Goal: Task Accomplishment & Management: Use online tool/utility

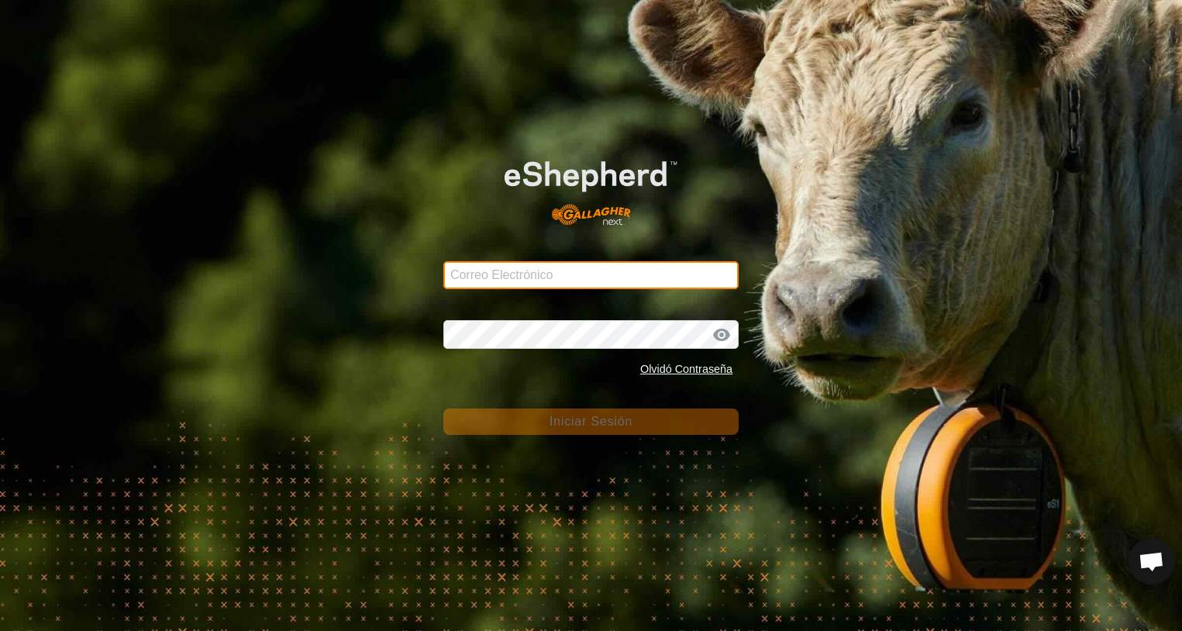
type input "[EMAIL_ADDRESS][DOMAIN_NAME]"
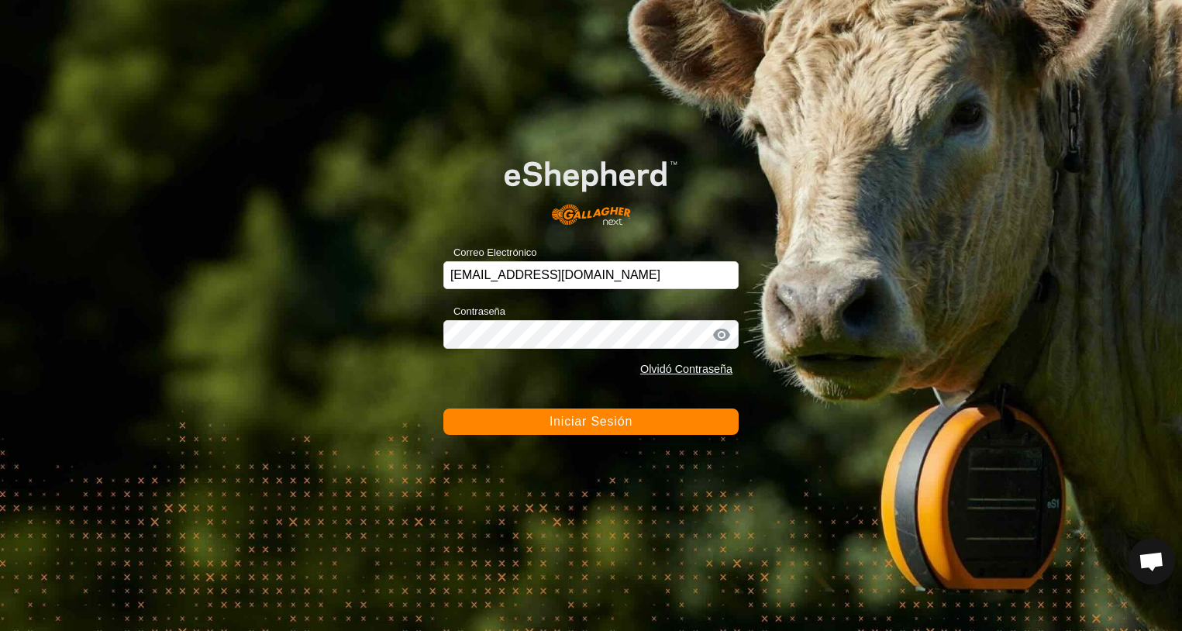
click at [563, 425] on span "Iniciar Sesión" at bounding box center [590, 421] width 83 height 13
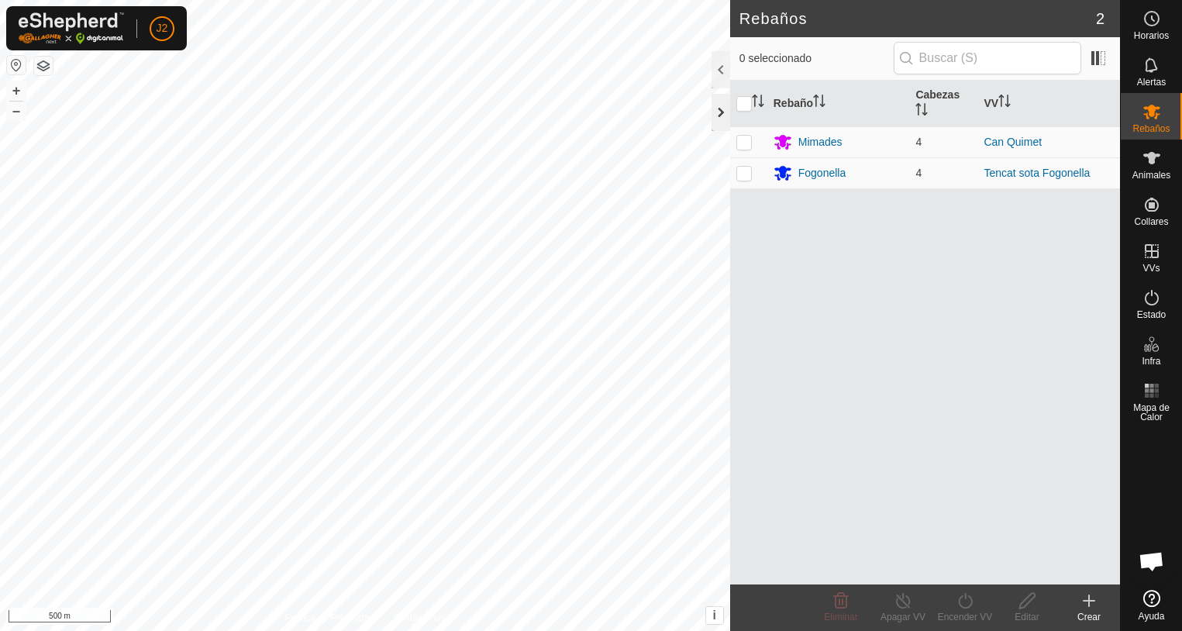
click at [718, 115] on div at bounding box center [720, 112] width 19 height 37
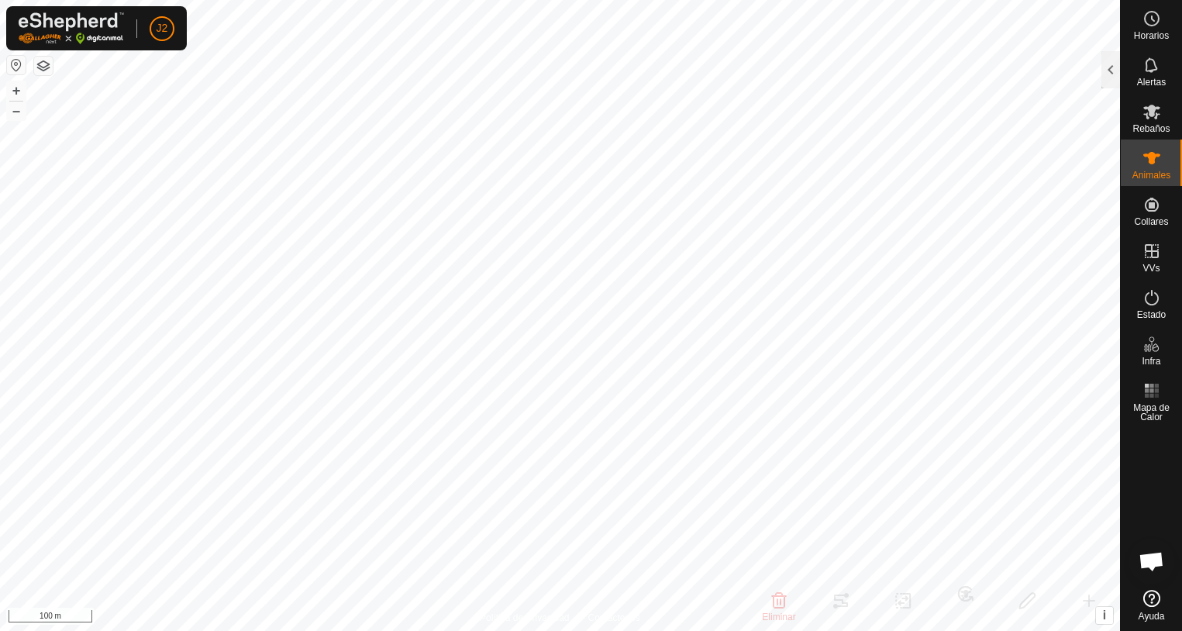
drag, startPoint x: 1106, startPoint y: 74, endPoint x: 1097, endPoint y: 84, distance: 13.2
click at [1106, 75] on div at bounding box center [1110, 69] width 19 height 37
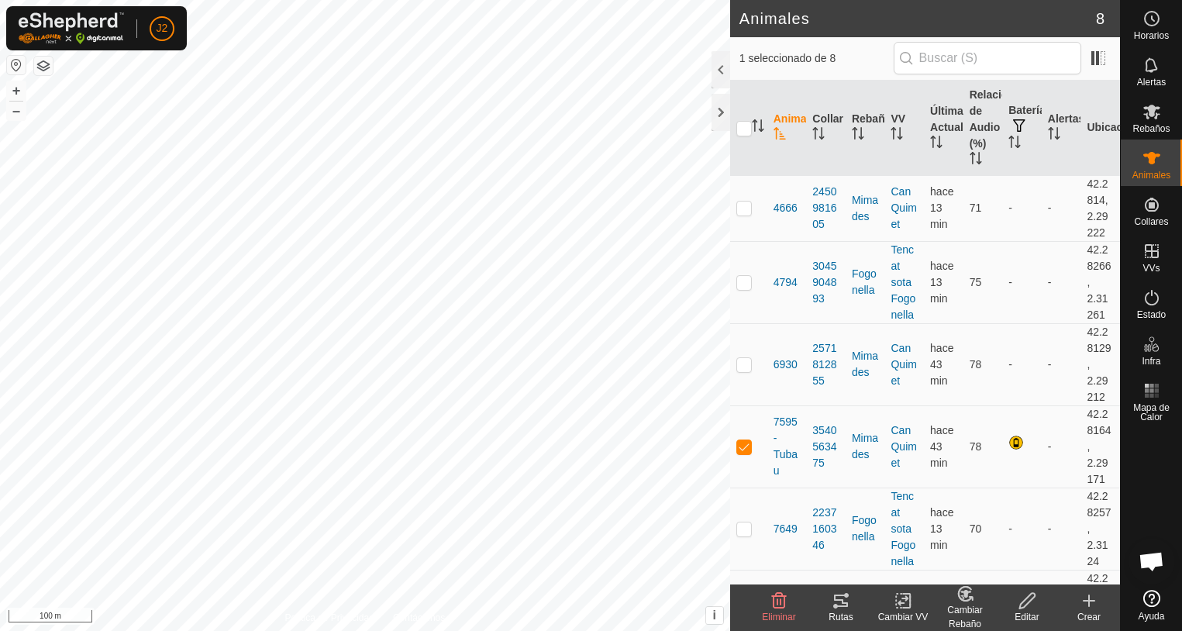
click at [840, 608] on icon at bounding box center [841, 600] width 19 height 19
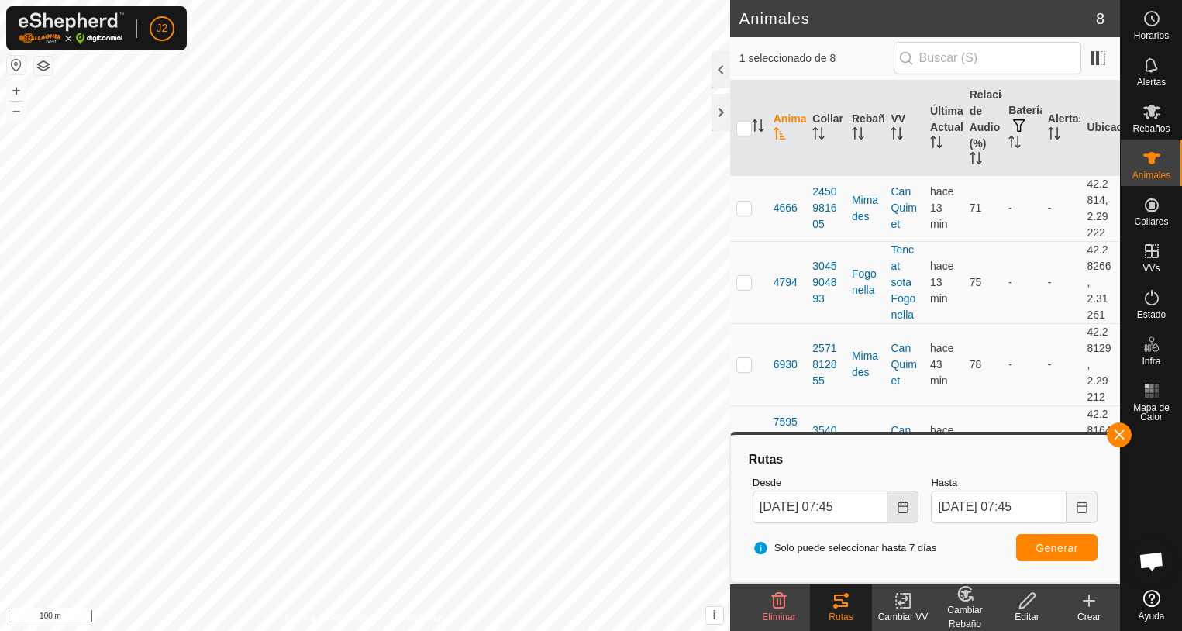
click at [904, 511] on icon "Choose Date" at bounding box center [903, 507] width 12 height 12
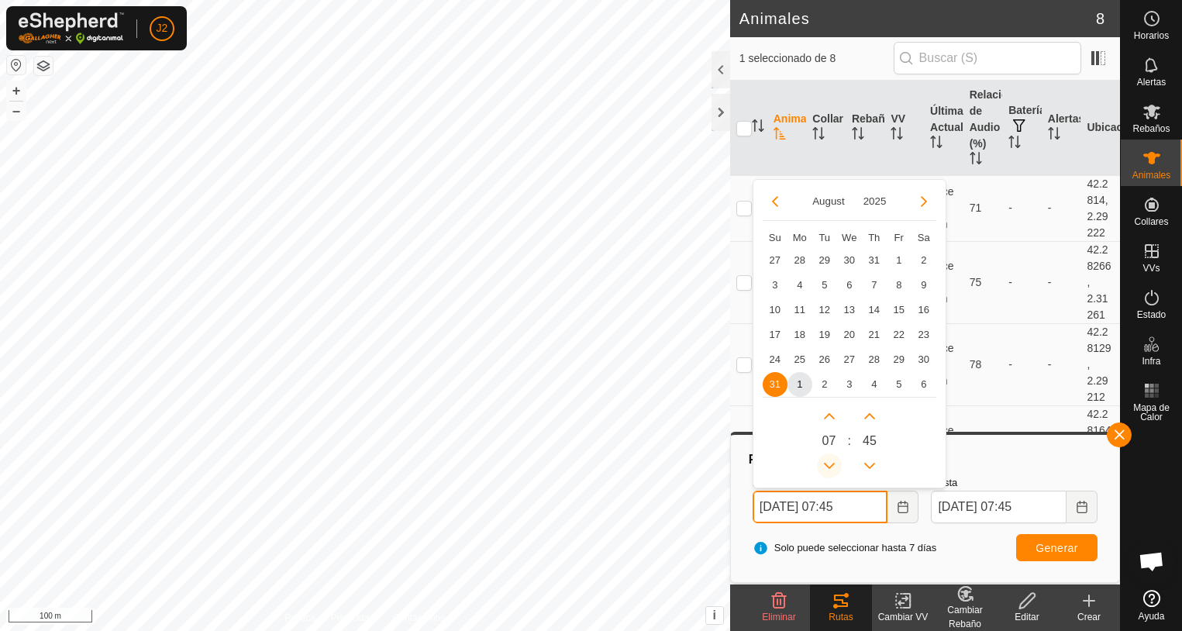
click at [832, 465] on button "Previous Hour" at bounding box center [829, 465] width 25 height 25
type input "[DATE] 05:45"
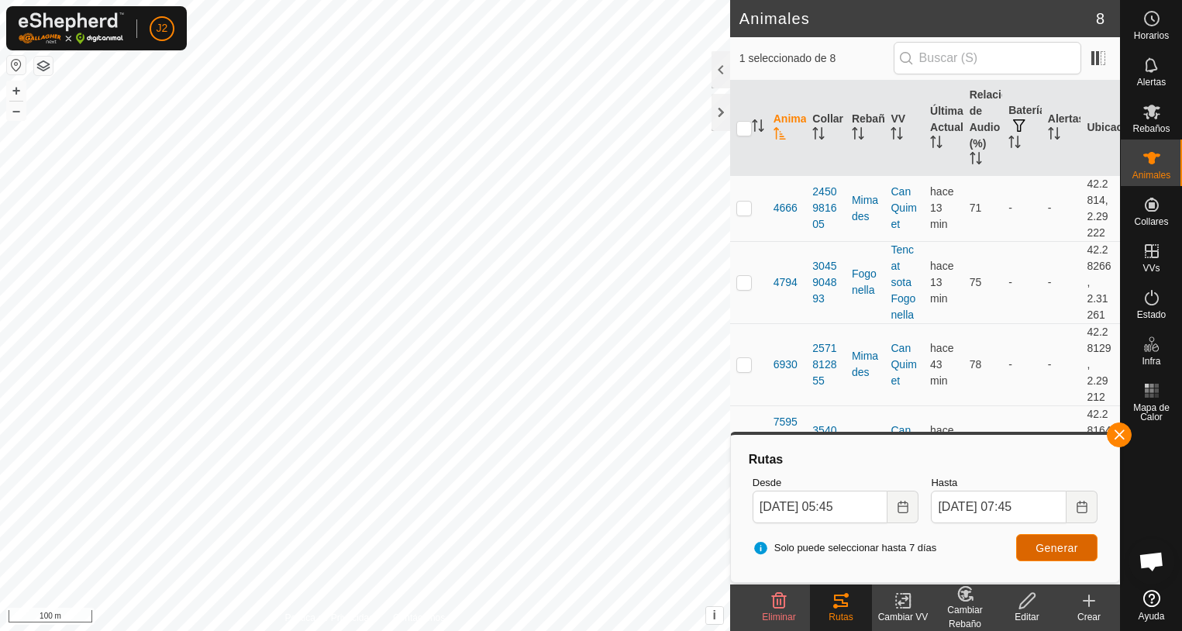
click at [1054, 548] on span "Generar" at bounding box center [1056, 548] width 43 height 12
click at [744, 205] on p-checkbox at bounding box center [743, 207] width 15 height 12
checkbox input "true"
click at [1071, 549] on span "Generar" at bounding box center [1056, 548] width 43 height 12
click at [719, 106] on div at bounding box center [720, 112] width 19 height 37
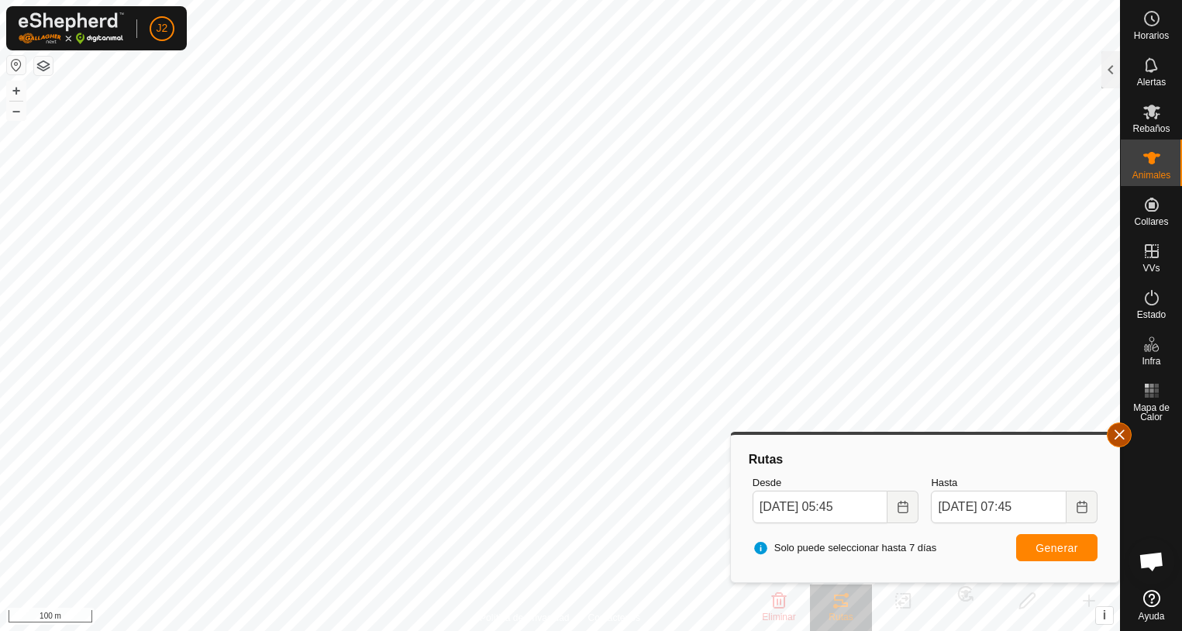
click at [1120, 433] on button "button" at bounding box center [1119, 434] width 25 height 25
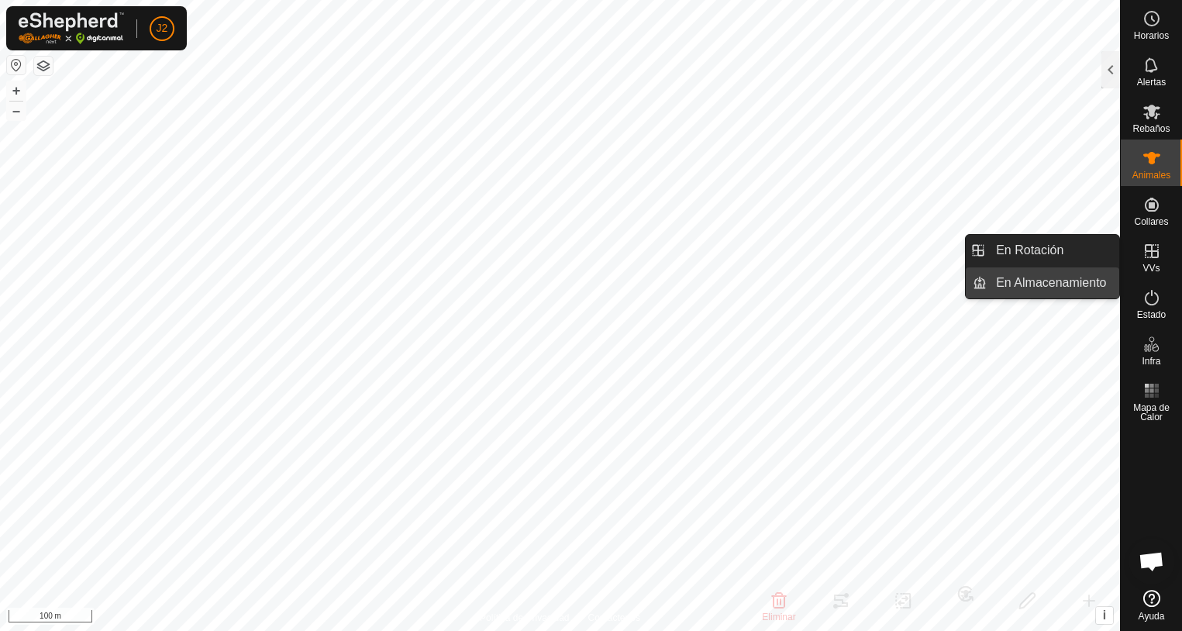
click at [1042, 280] on link "En Almacenamiento" at bounding box center [1053, 282] width 133 height 31
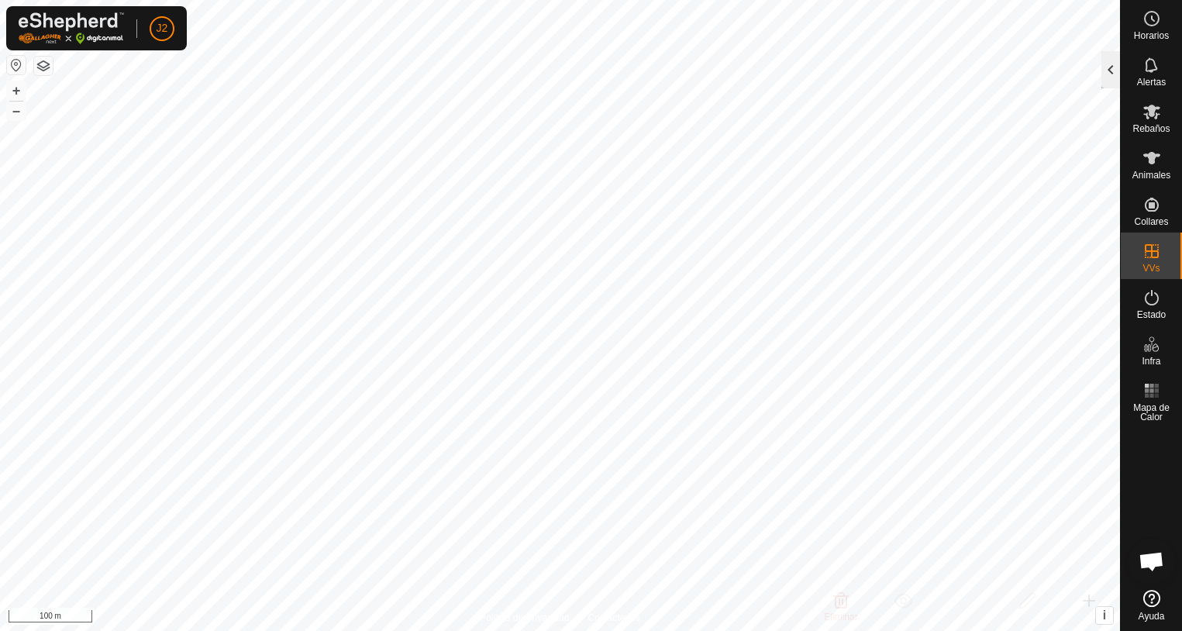
click at [1109, 70] on div at bounding box center [1110, 69] width 19 height 37
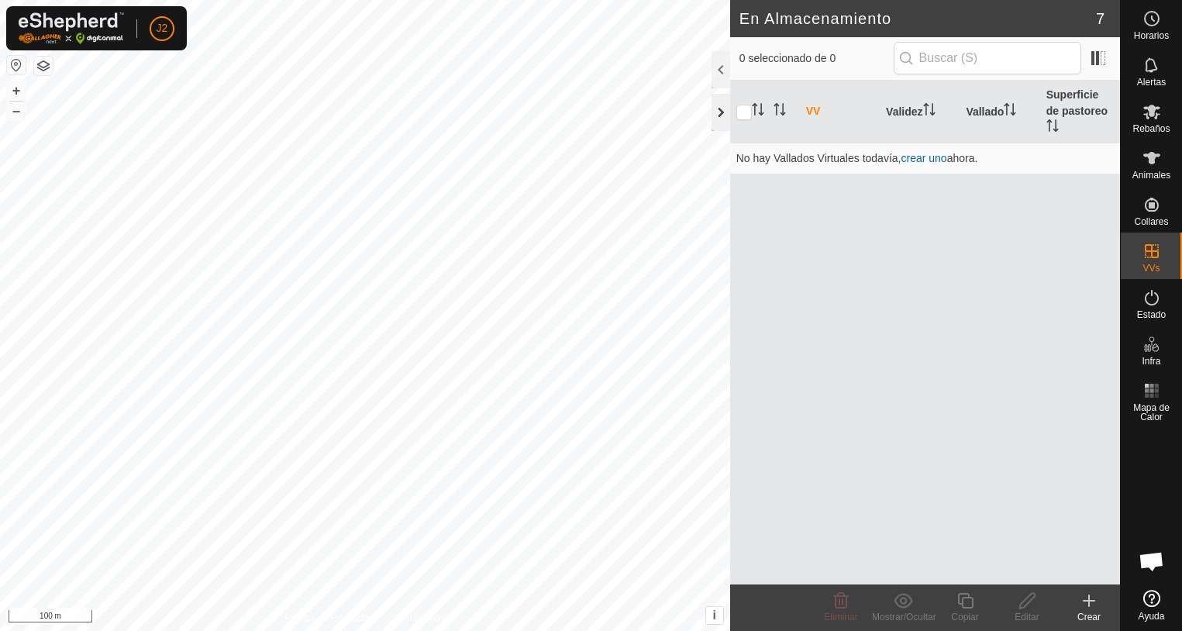
click at [720, 116] on div at bounding box center [720, 112] width 19 height 37
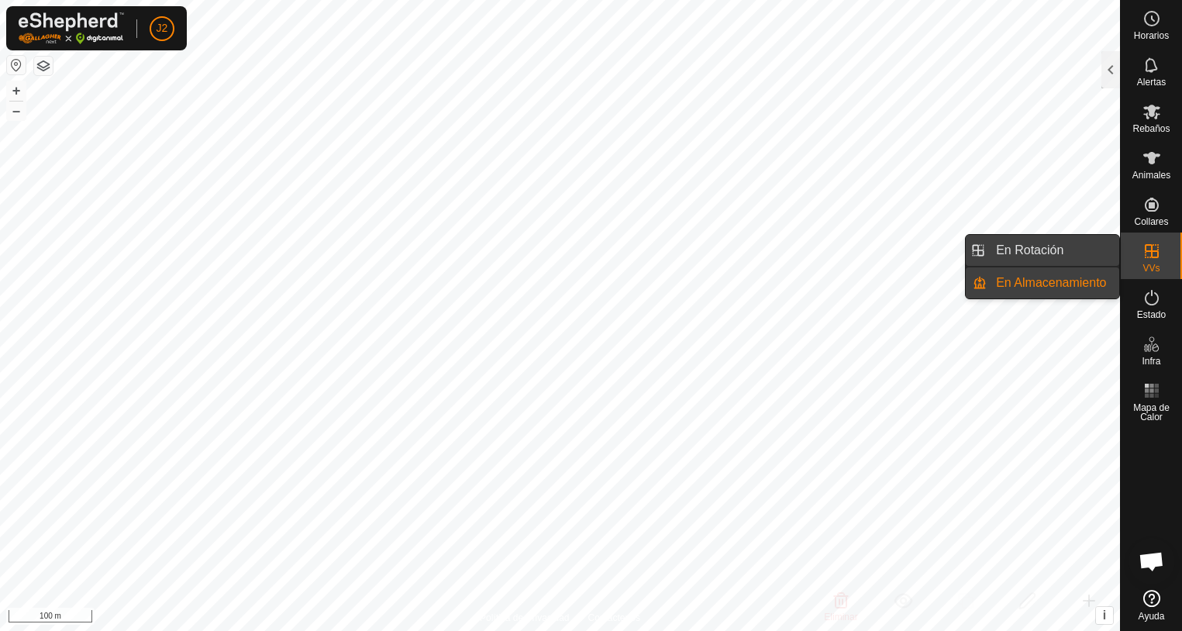
click at [1027, 252] on link "En Rotación" at bounding box center [1053, 250] width 133 height 31
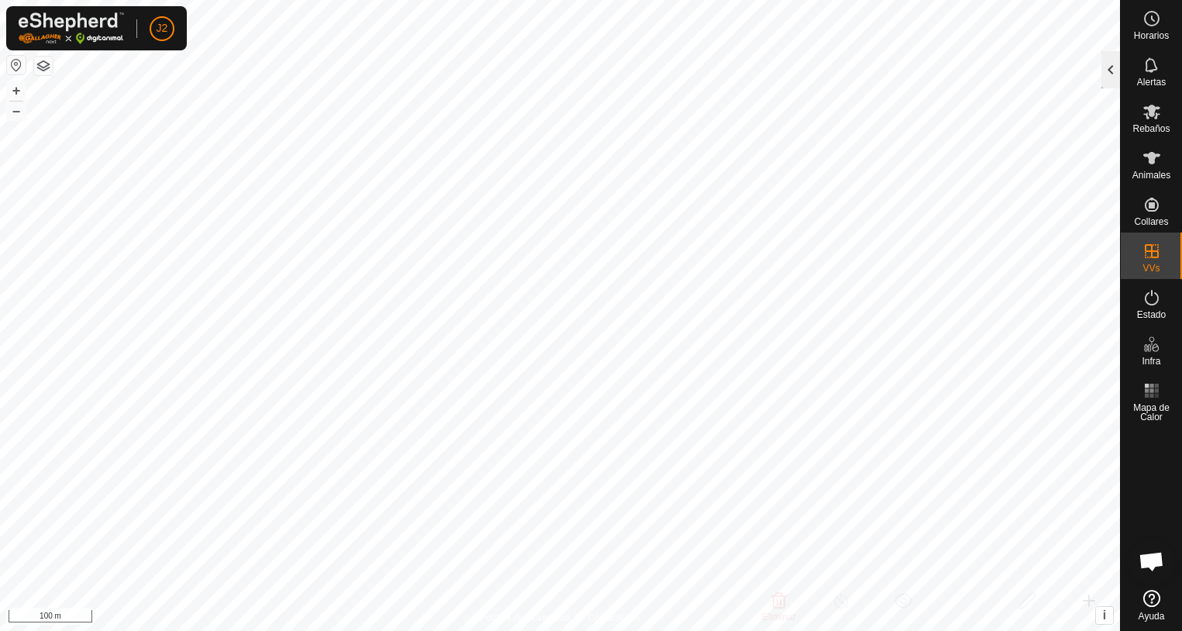
click at [1107, 84] on div at bounding box center [1110, 69] width 19 height 37
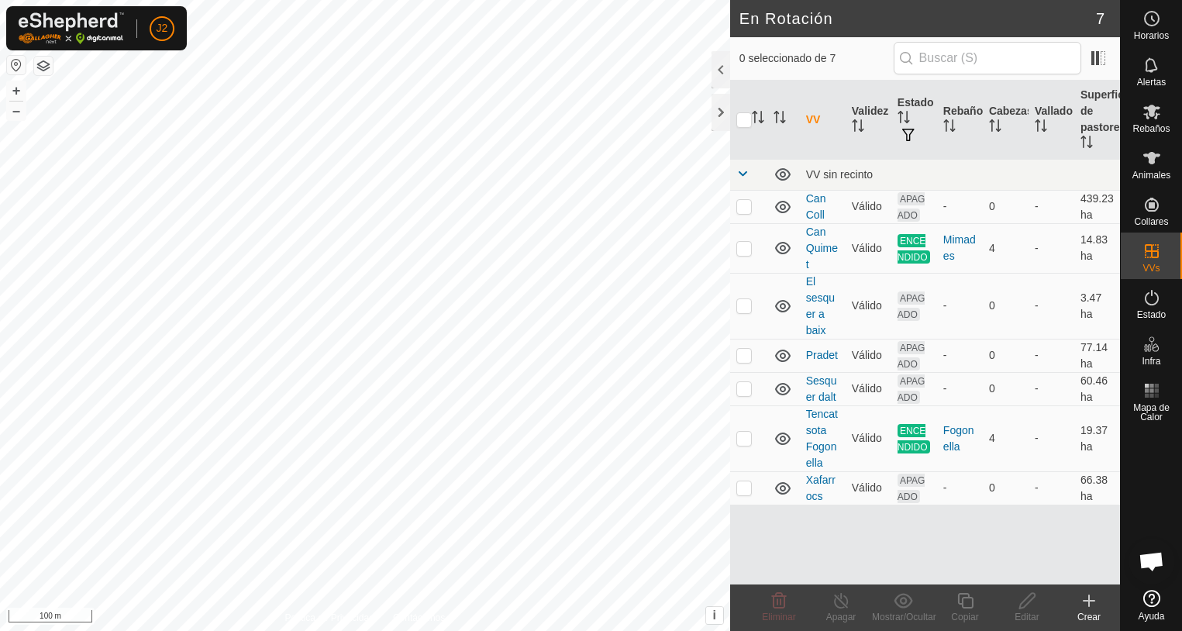
click at [1092, 604] on icon at bounding box center [1089, 600] width 19 height 19
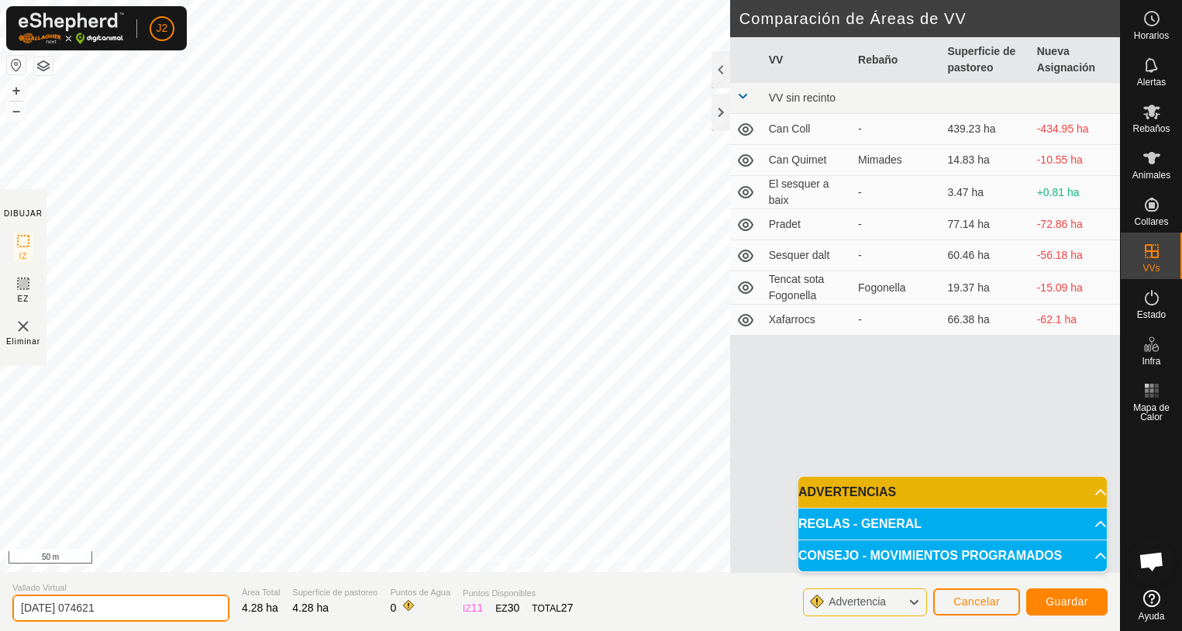
drag, startPoint x: 134, startPoint y: 604, endPoint x: 1, endPoint y: 612, distance: 133.5
click at [2, 611] on section "Vallado Virtual [DATE] 074621 Área Total 4.28 ha Superficie de pastoreo 4.28 ha…" at bounding box center [560, 601] width 1120 height 59
type input "Can Quimet sota"
click at [1096, 494] on p-accordion-header "ADVERTENCIAS" at bounding box center [952, 492] width 308 height 31
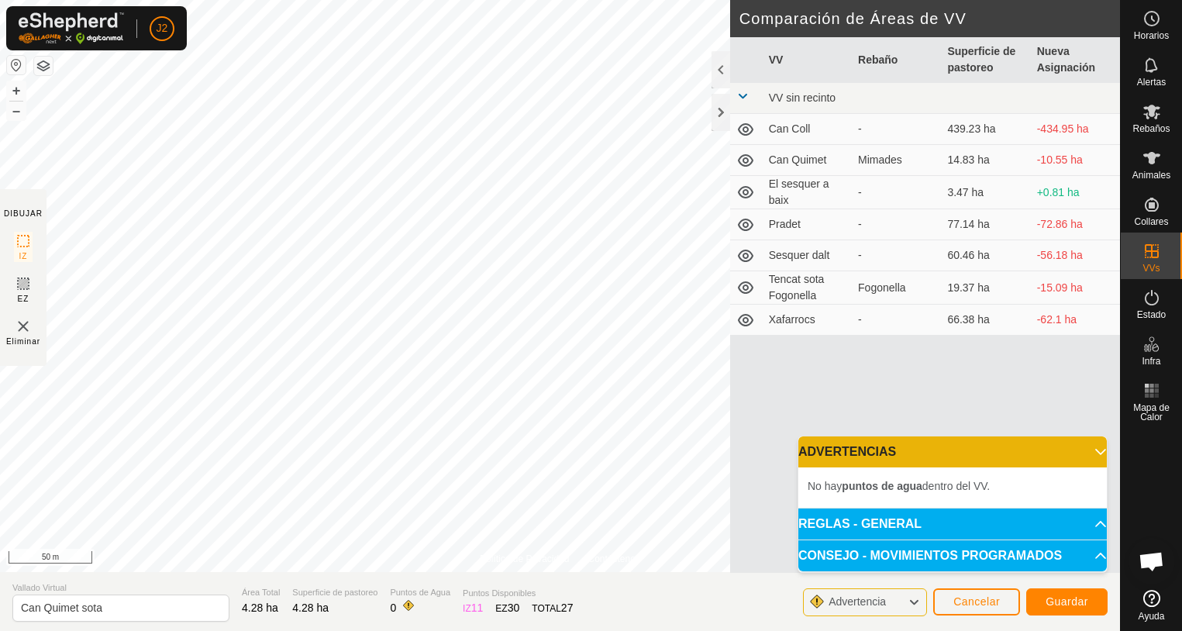
click at [1097, 454] on p-accordion-header "ADVERTENCIAS" at bounding box center [952, 451] width 308 height 31
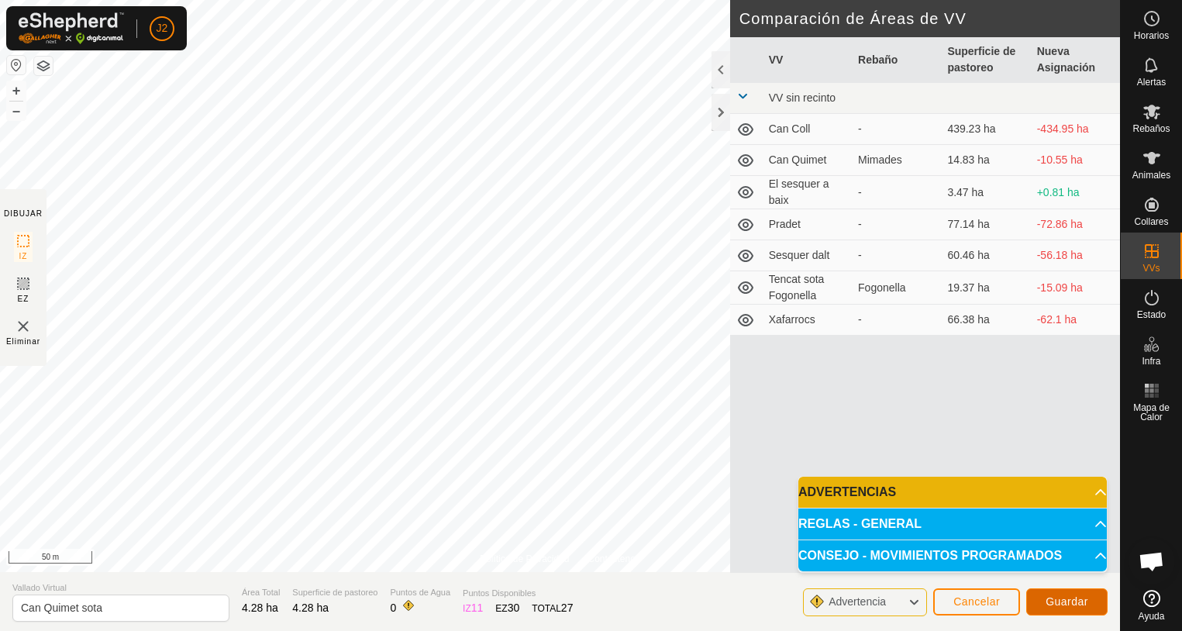
click at [1077, 601] on span "Guardar" at bounding box center [1066, 601] width 43 height 12
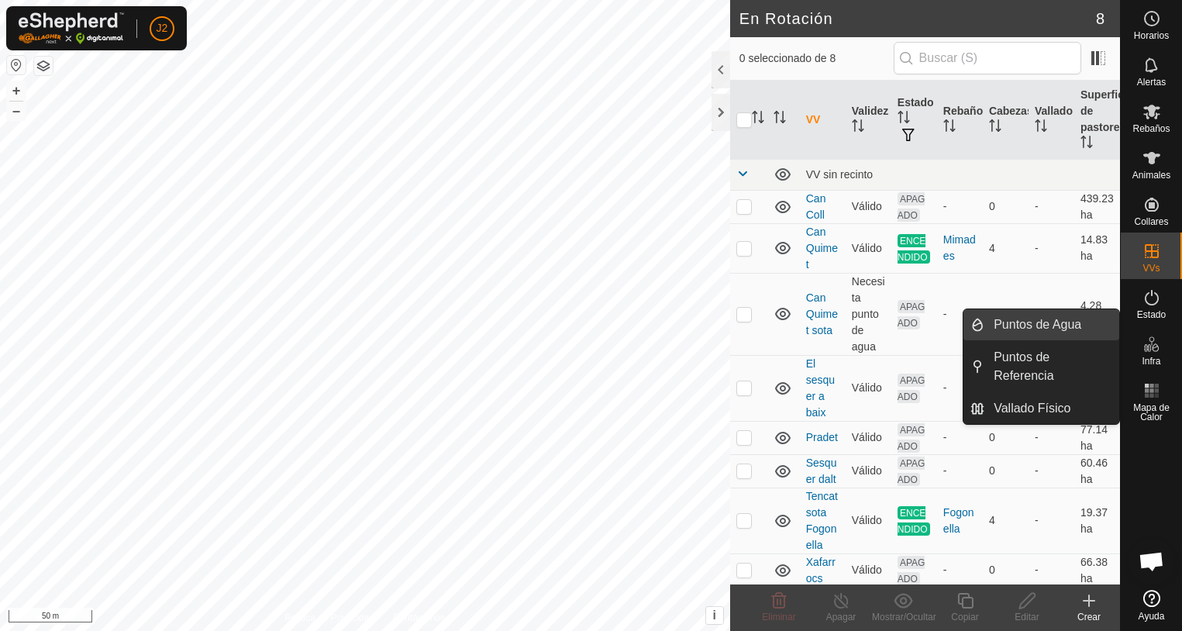
click at [1027, 319] on link "Puntos de Agua" at bounding box center [1051, 324] width 135 height 31
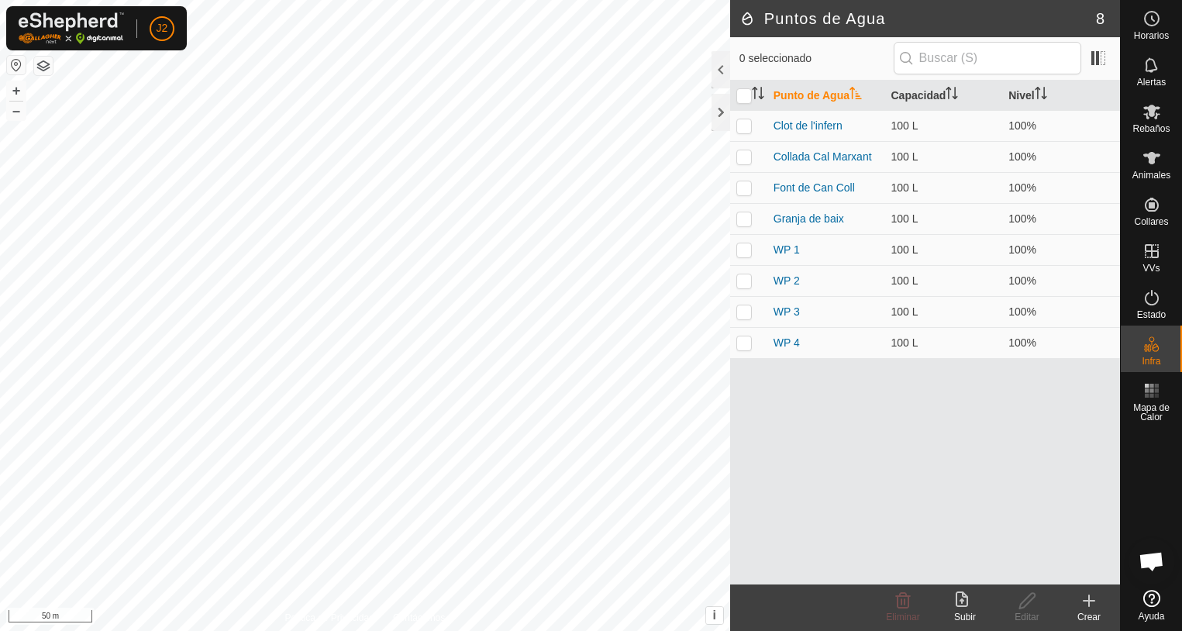
click at [1077, 604] on create-svg-icon at bounding box center [1089, 600] width 62 height 19
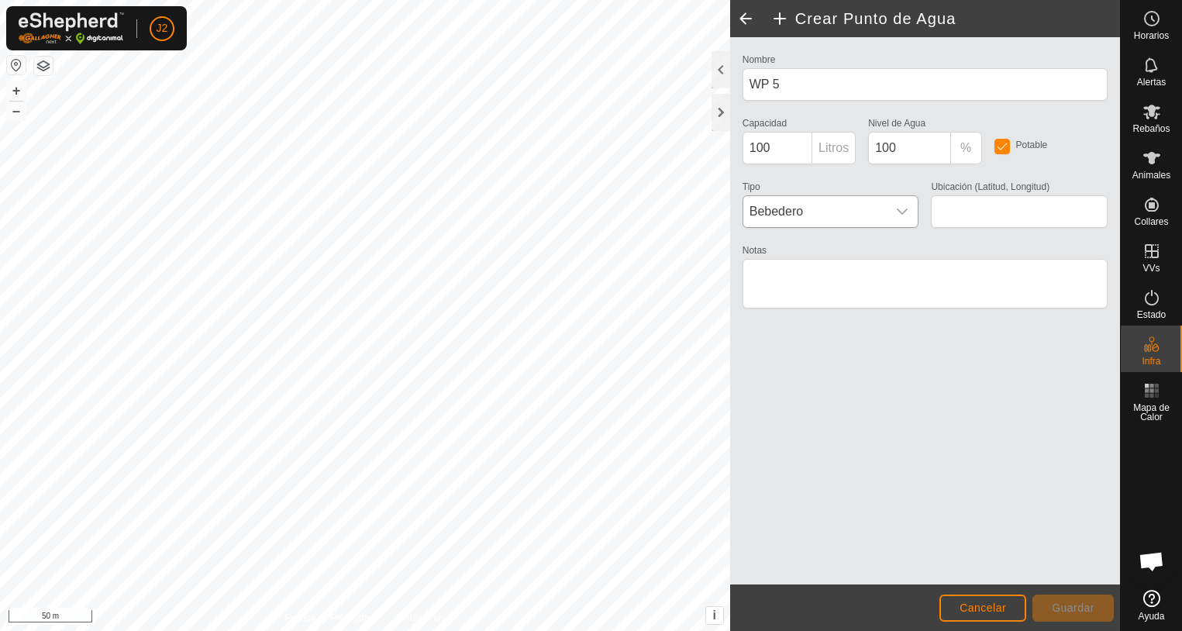
click at [899, 209] on icon "dropdown trigger" at bounding box center [902, 211] width 12 height 12
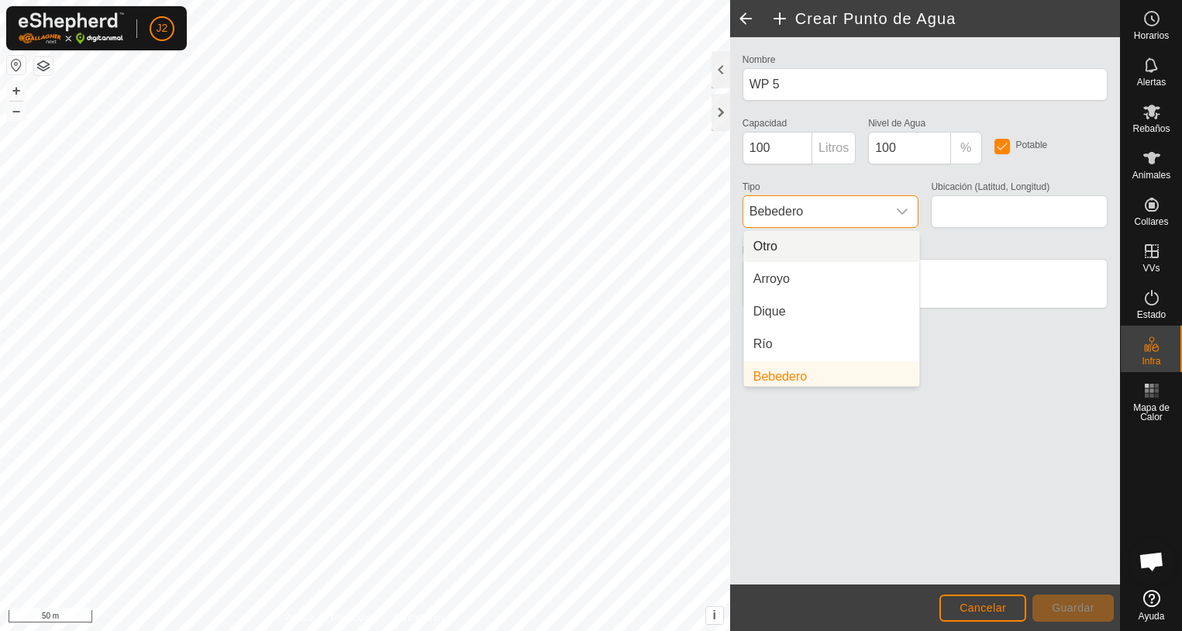
scroll to position [6, 0]
click at [779, 274] on li "Arroyo" at bounding box center [831, 272] width 175 height 31
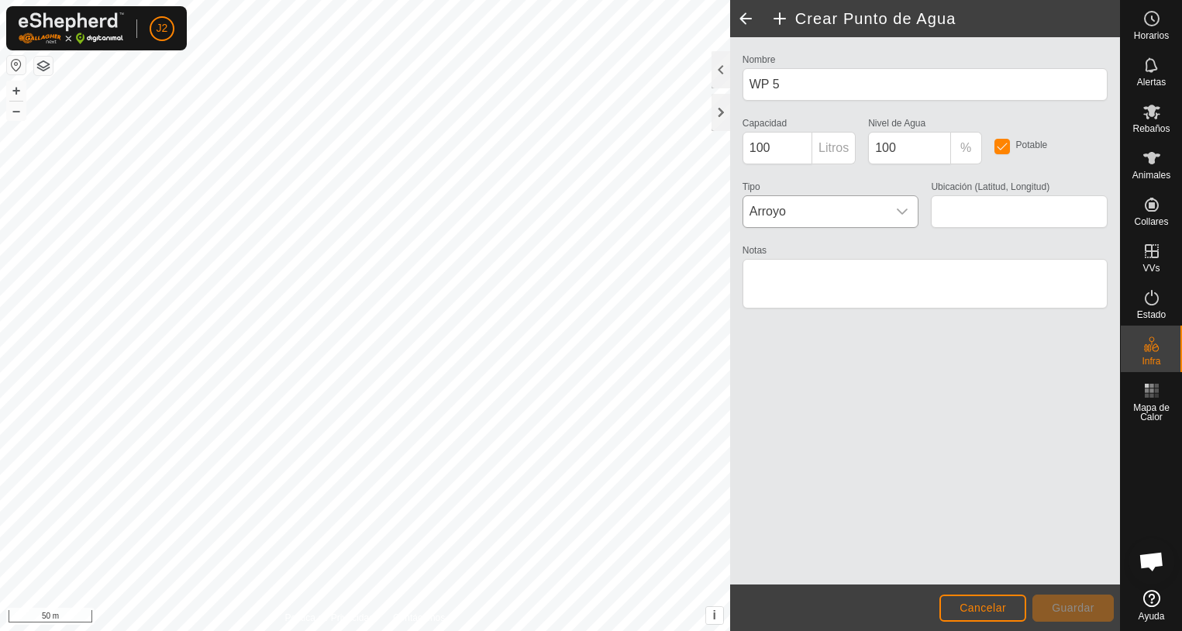
click at [751, 294] on div "Crear Punto de Agua Nombre WP 5 Capacidad 100 Litros Nivel de Agua 100 % Potabl…" at bounding box center [560, 315] width 1120 height 631
type input "42.283407, 2.290978"
click at [1070, 606] on span "Guardar" at bounding box center [1073, 607] width 43 height 12
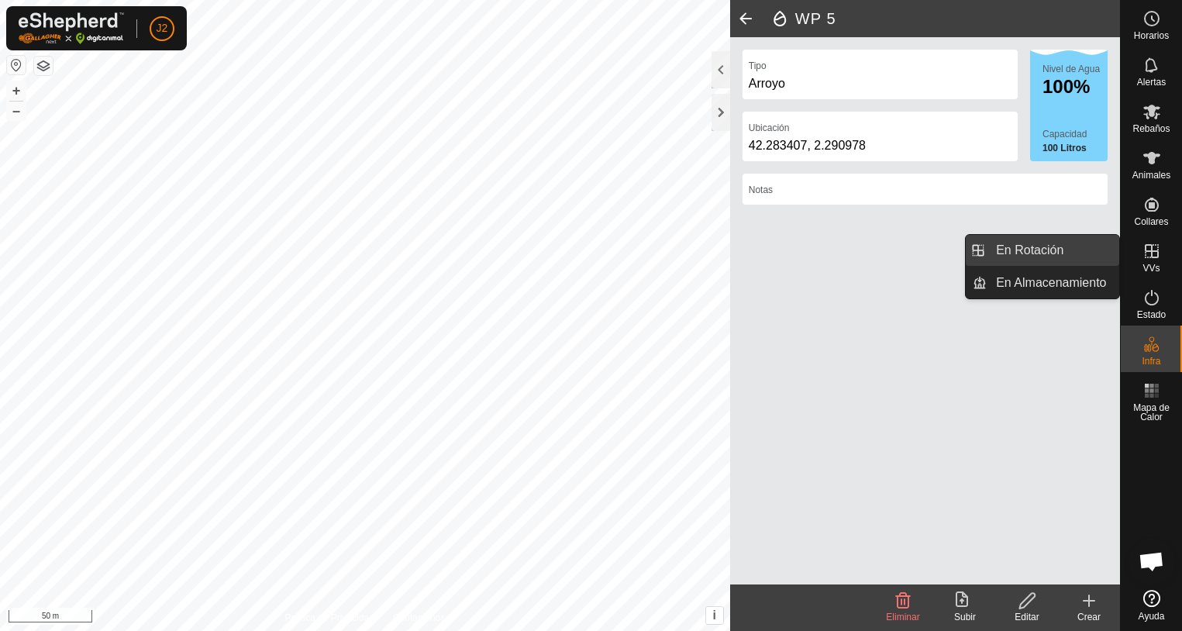
drag, startPoint x: 1108, startPoint y: 250, endPoint x: 1060, endPoint y: 246, distance: 48.1
click at [1060, 246] on link "En Rotación" at bounding box center [1053, 250] width 133 height 31
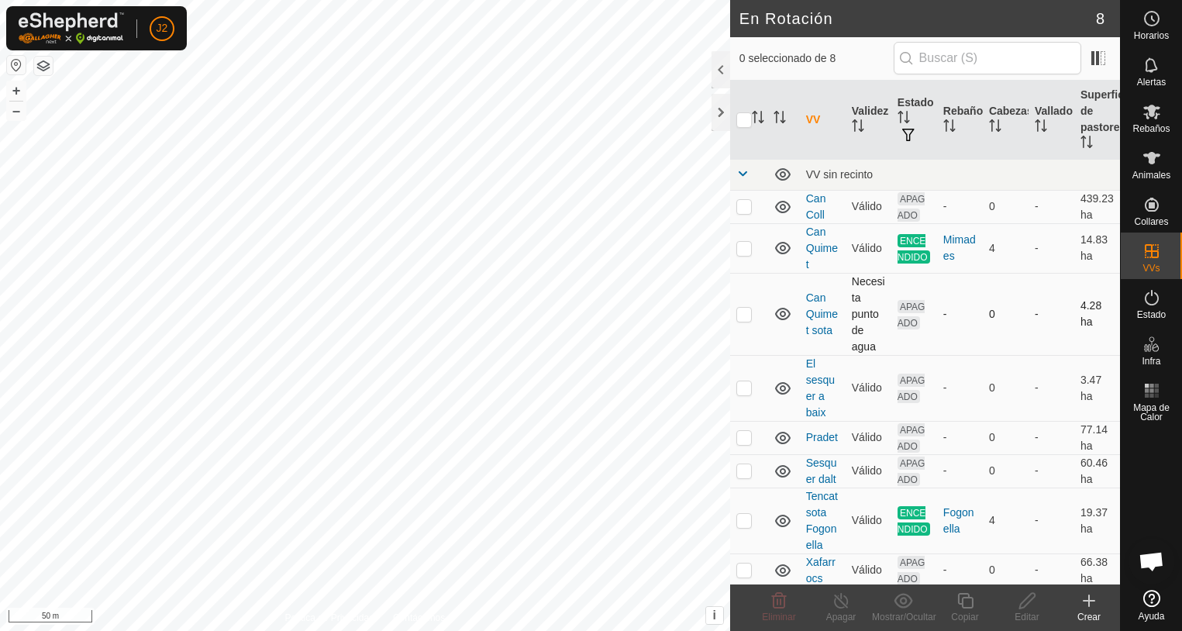
scroll to position [3, 0]
click at [747, 312] on p-checkbox at bounding box center [743, 311] width 15 height 12
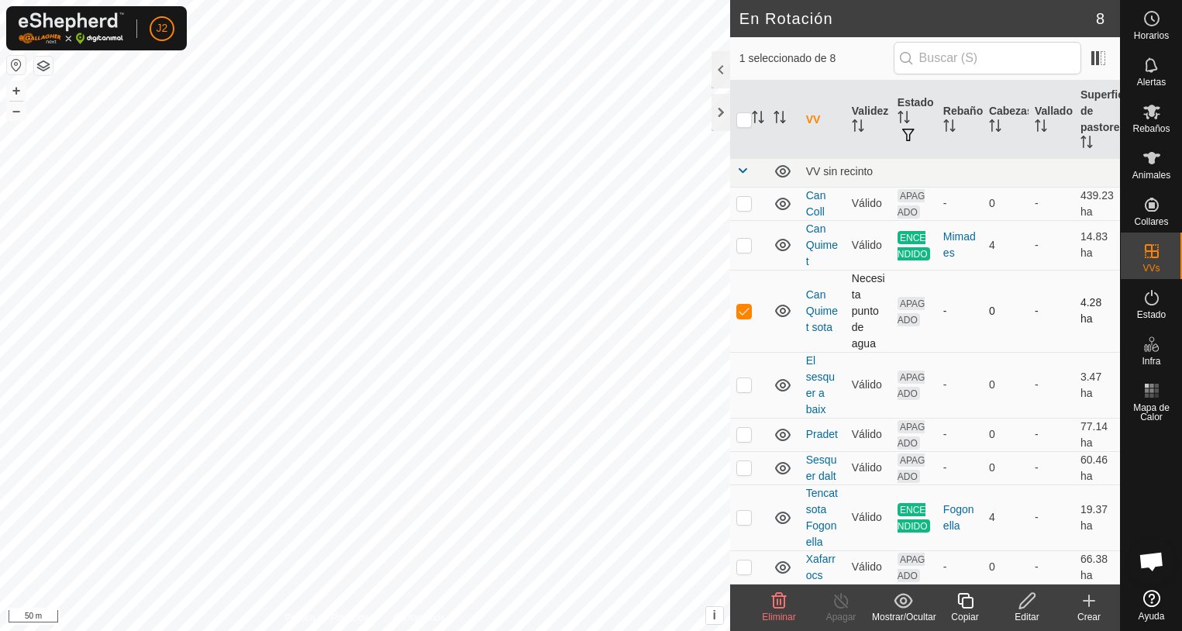
click at [746, 308] on p-checkbox at bounding box center [743, 311] width 15 height 12
checkbox input "false"
click at [821, 319] on td "Can Quimet sota" at bounding box center [823, 311] width 46 height 82
click at [818, 310] on link "Can Quimet sota" at bounding box center [822, 310] width 32 height 45
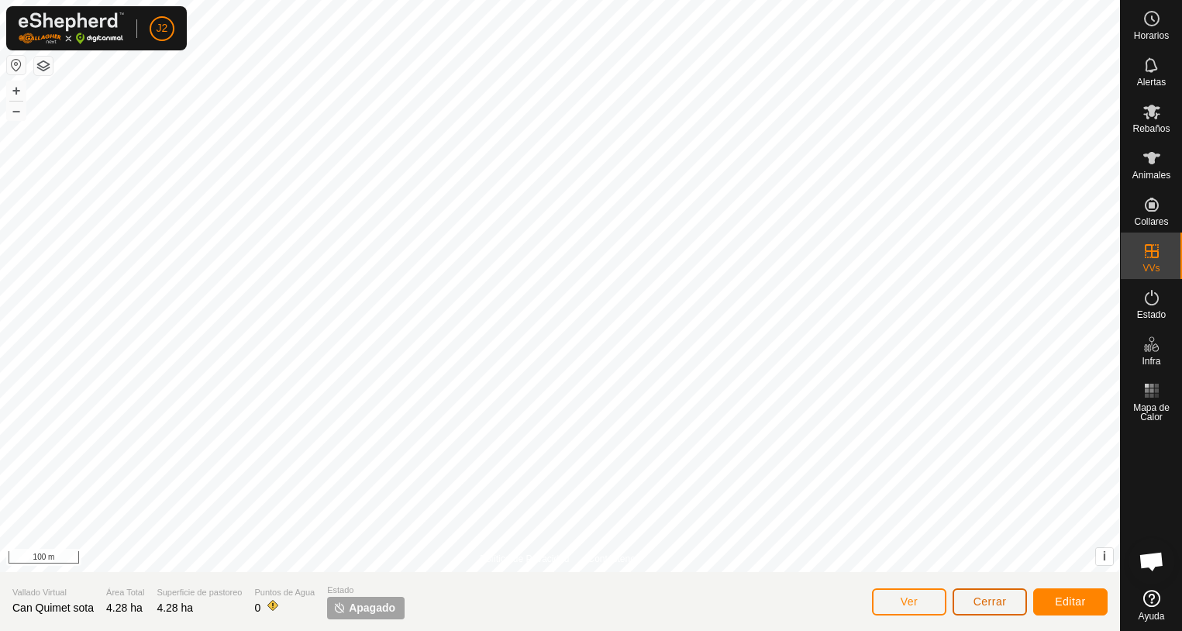
click at [993, 608] on button "Cerrar" at bounding box center [989, 601] width 74 height 27
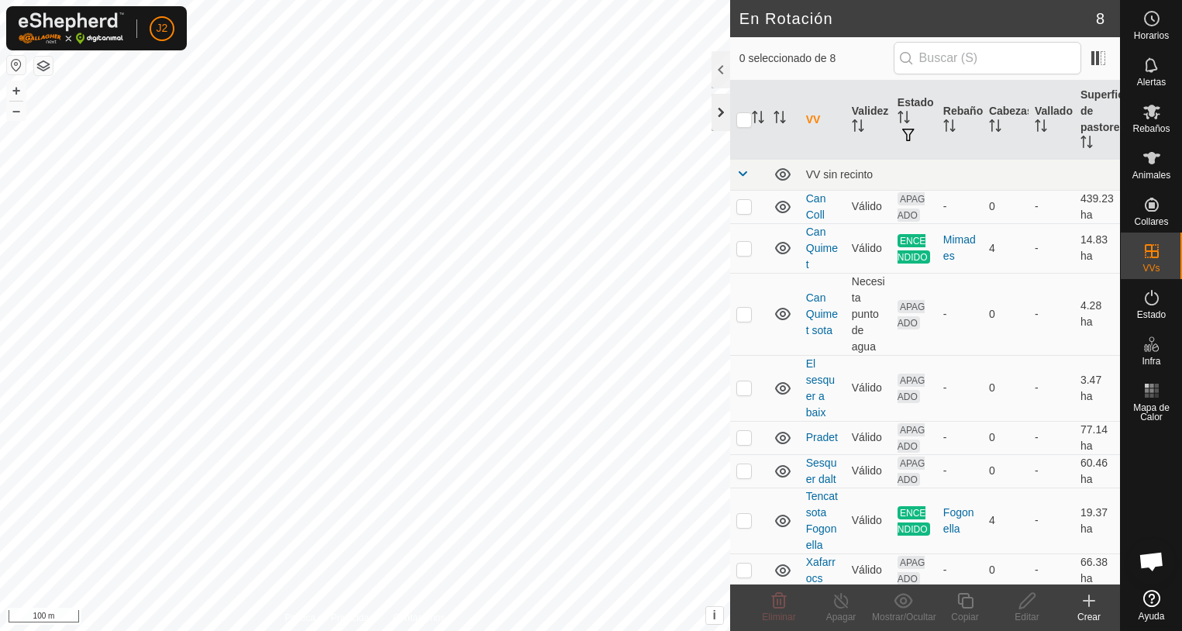
click at [715, 112] on div at bounding box center [720, 112] width 19 height 37
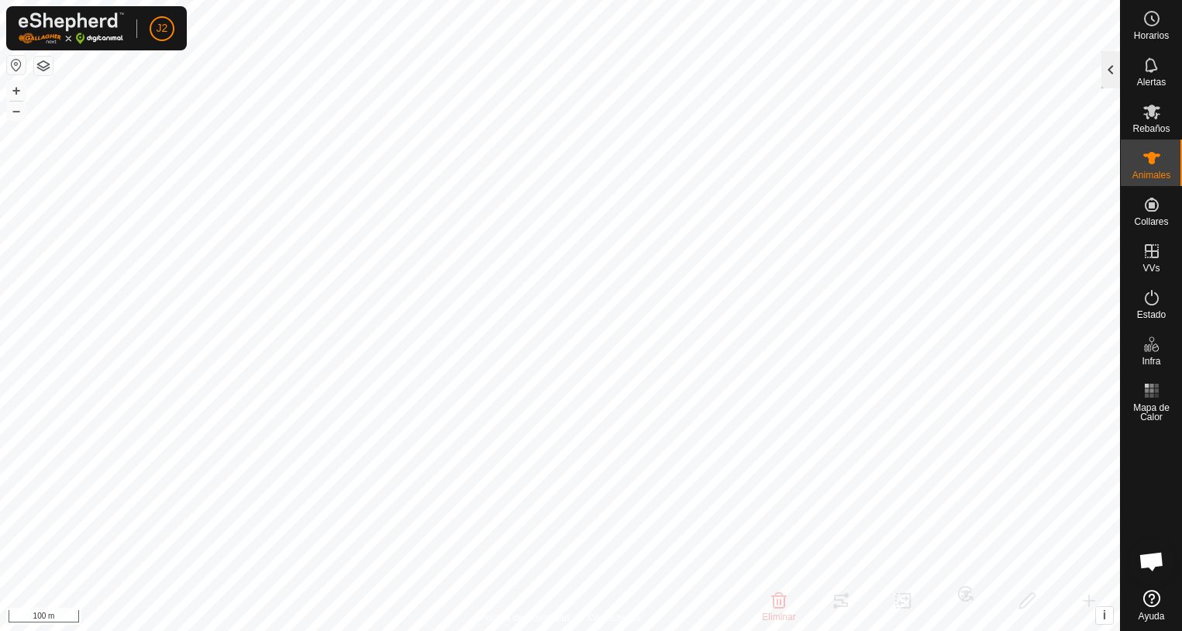
click at [1114, 73] on div at bounding box center [1110, 69] width 19 height 37
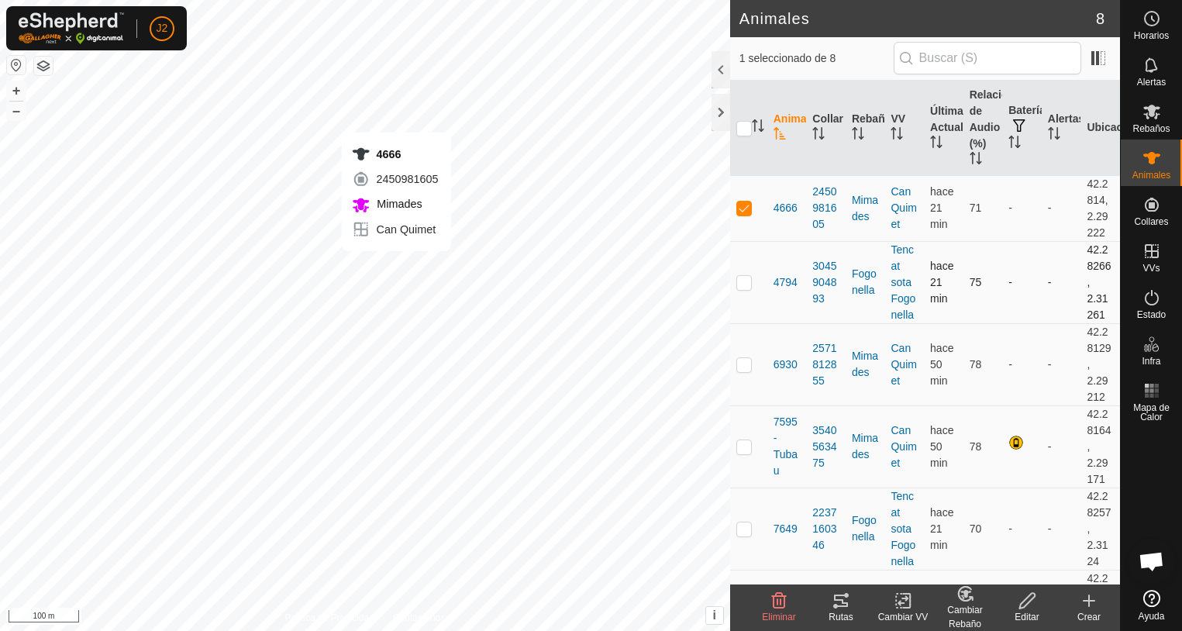
checkbox input "false"
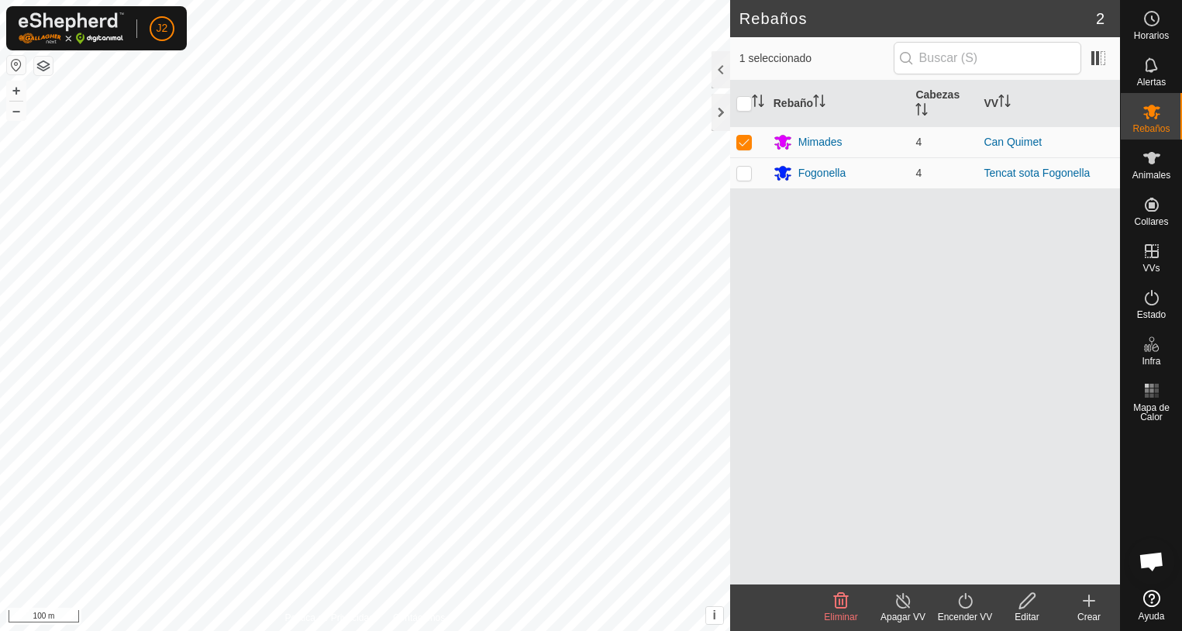
click at [964, 604] on icon at bounding box center [965, 600] width 19 height 19
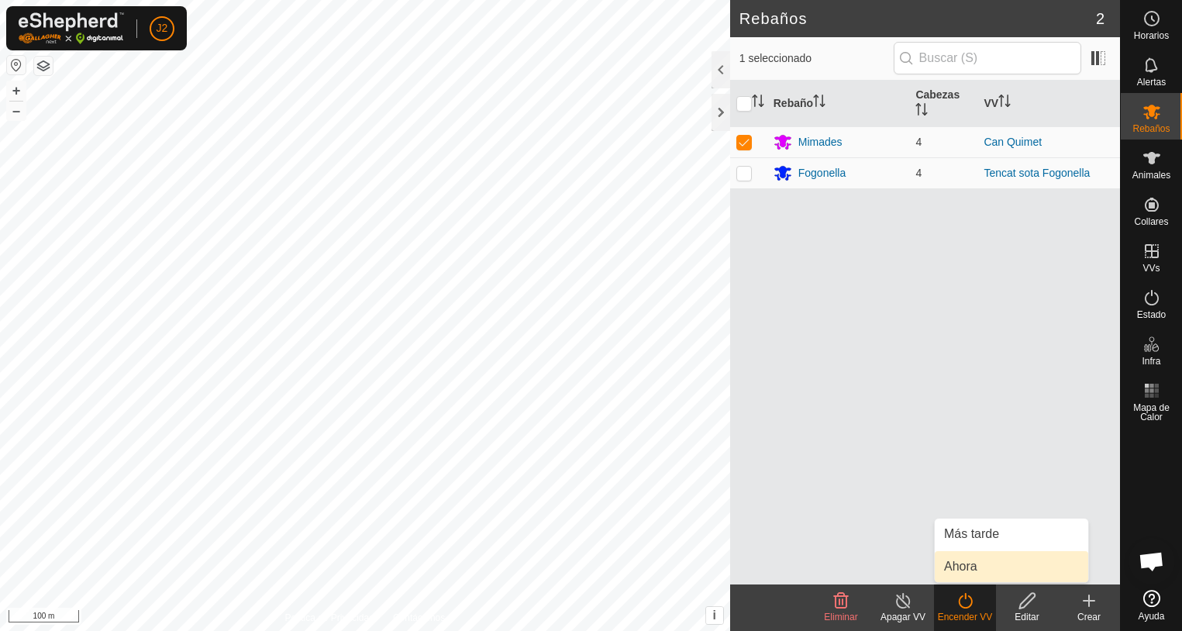
click at [965, 566] on link "Ahora" at bounding box center [1011, 566] width 153 height 31
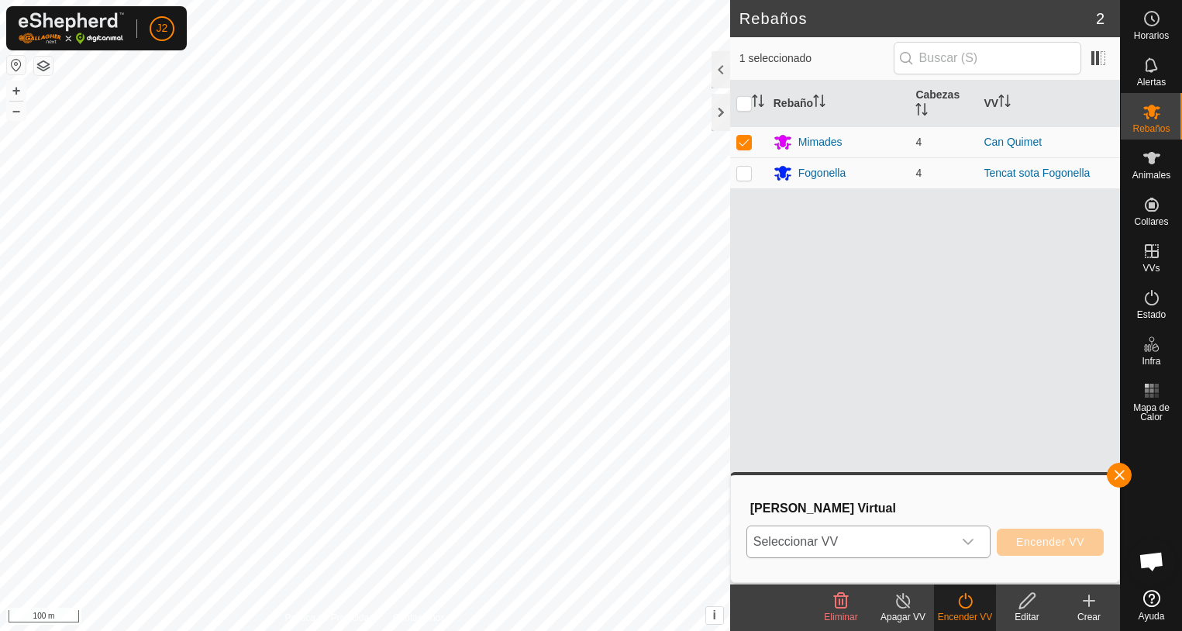
click at [972, 542] on icon "dropdown trigger" at bounding box center [967, 542] width 11 height 6
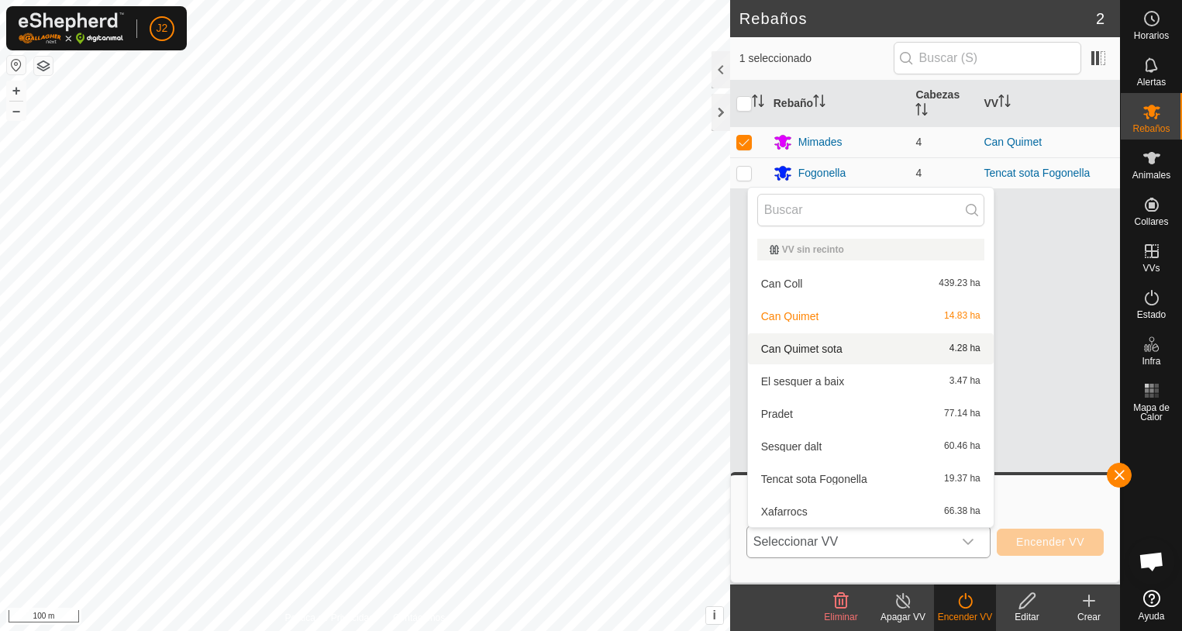
click at [787, 350] on li "Can Quimet sota 4.28 ha" at bounding box center [871, 348] width 246 height 31
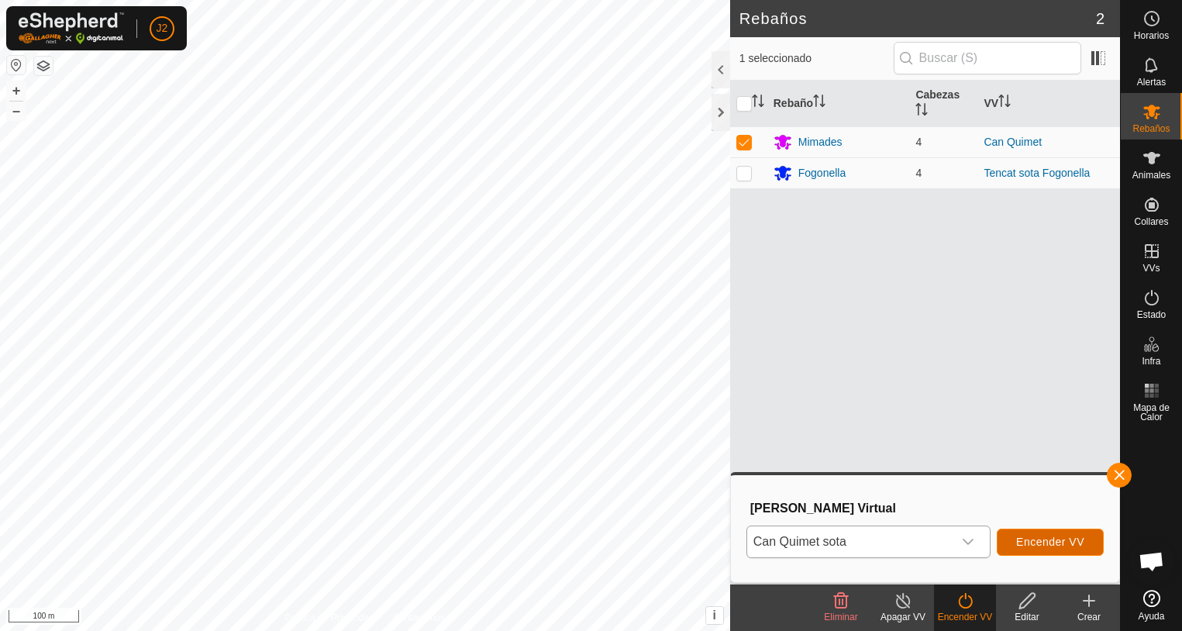
click at [1062, 546] on span "Encender VV" at bounding box center [1050, 541] width 68 height 12
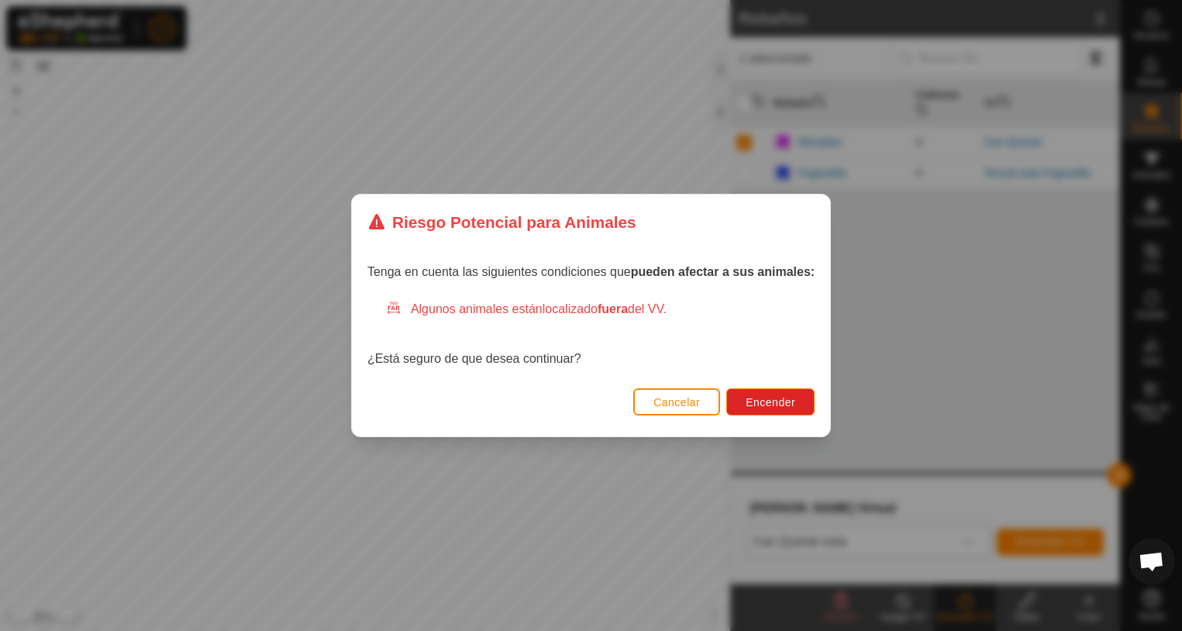
click at [663, 404] on span "Cancelar" at bounding box center [676, 402] width 46 height 12
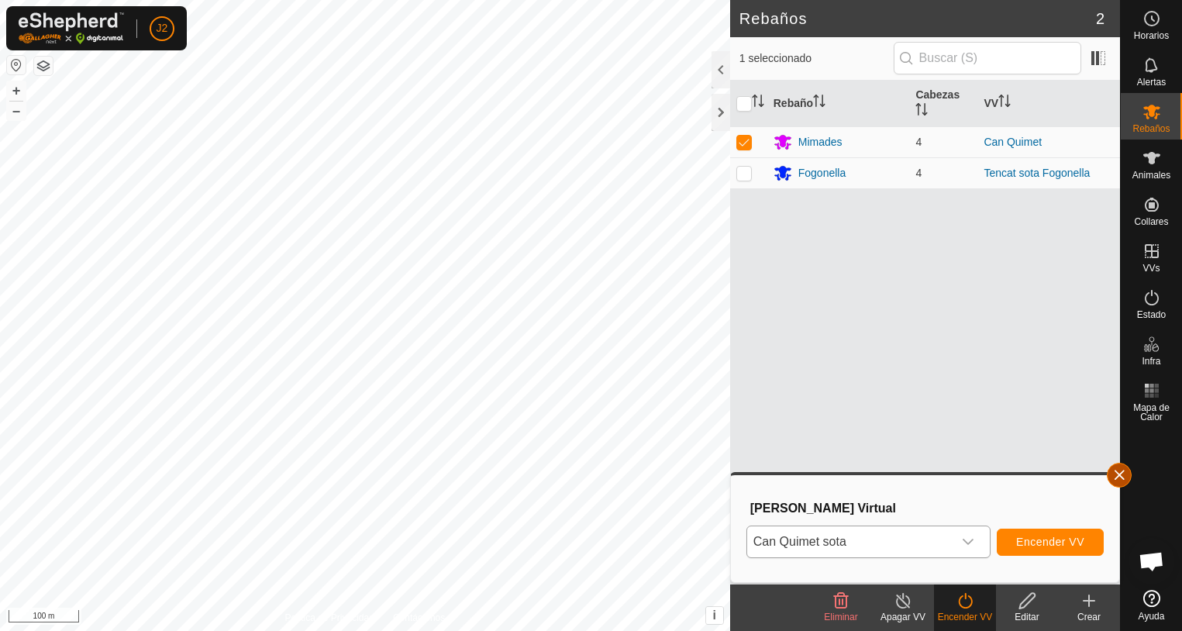
click at [1118, 477] on button "button" at bounding box center [1119, 475] width 25 height 25
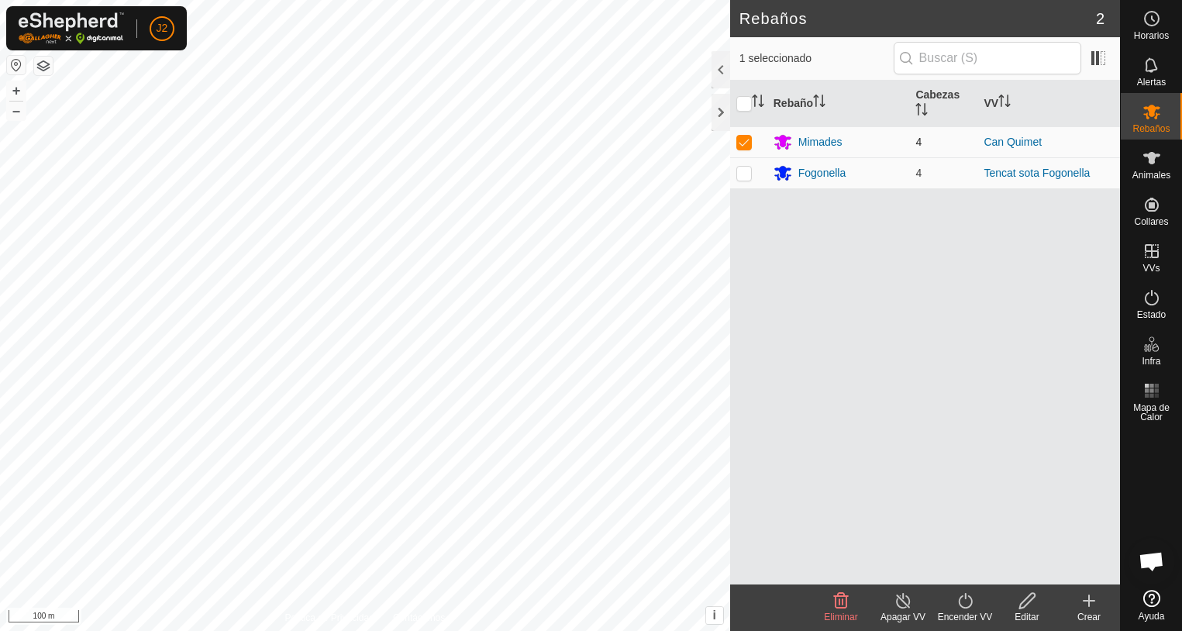
click at [742, 141] on p-checkbox at bounding box center [743, 142] width 15 height 12
checkbox input "false"
click at [718, 116] on div at bounding box center [720, 112] width 19 height 37
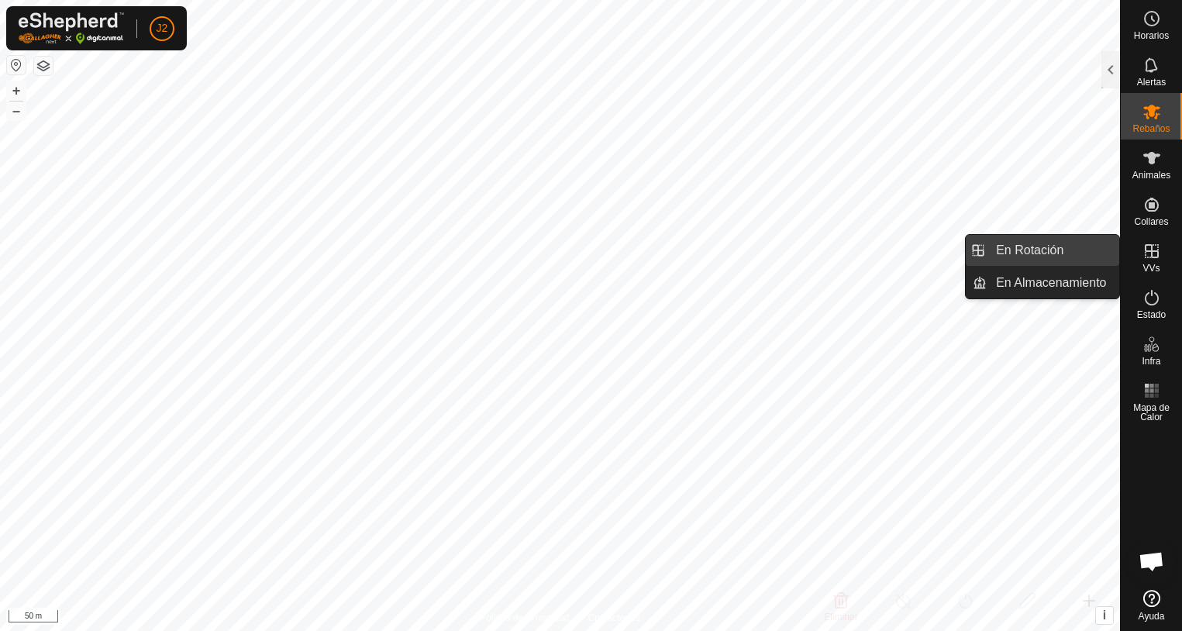
click at [1042, 257] on link "En Rotación" at bounding box center [1053, 250] width 133 height 31
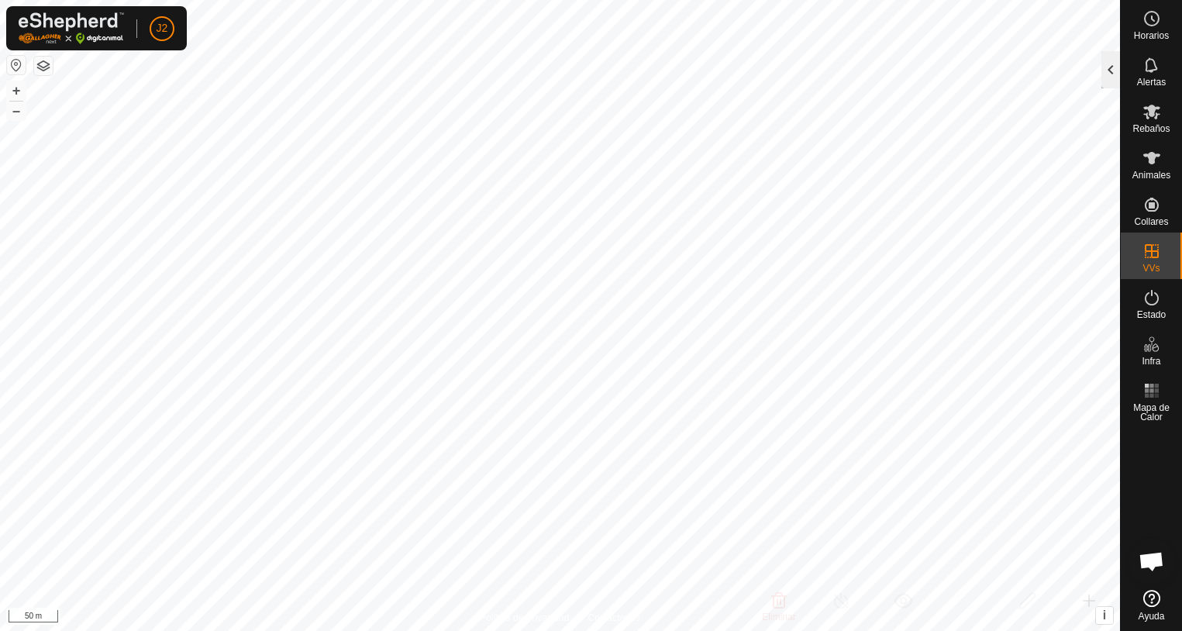
click at [1105, 80] on div at bounding box center [1110, 69] width 19 height 37
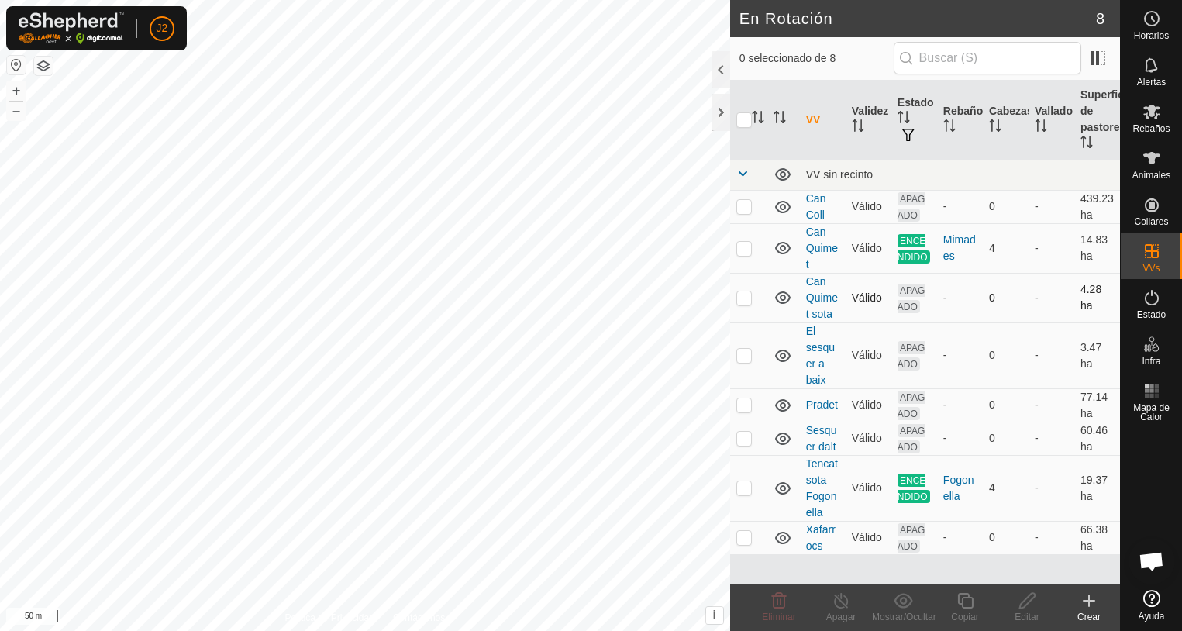
click at [742, 299] on p-checkbox at bounding box center [743, 297] width 15 height 12
click at [779, 608] on icon at bounding box center [779, 600] width 15 height 15
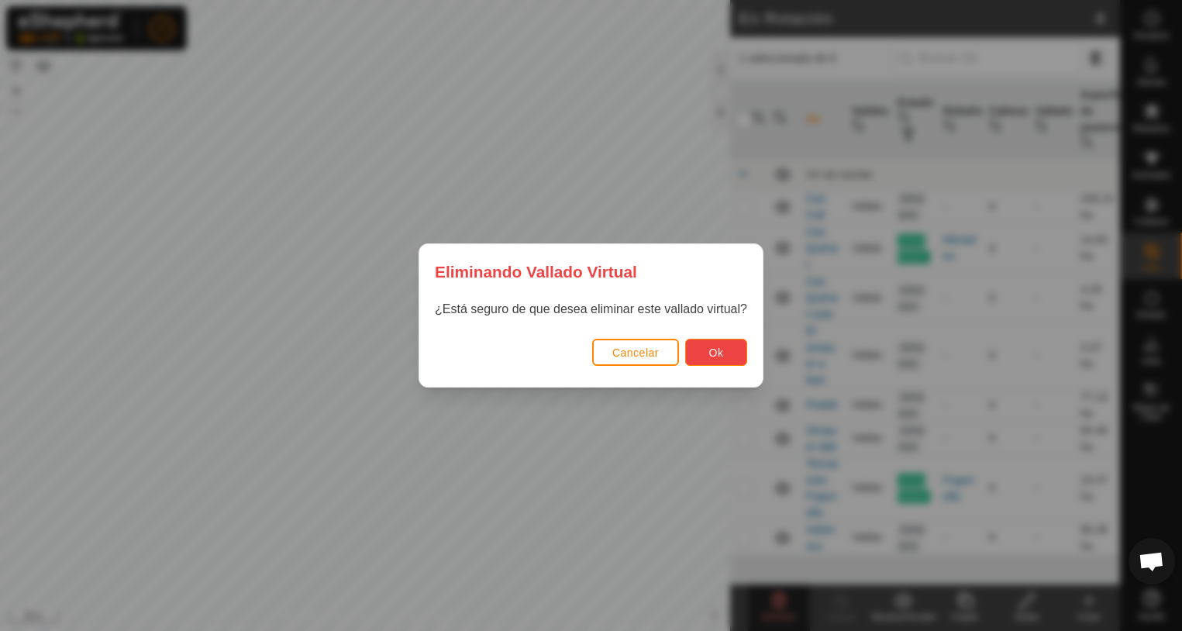
click at [712, 348] on span "Ok" at bounding box center [716, 352] width 15 height 12
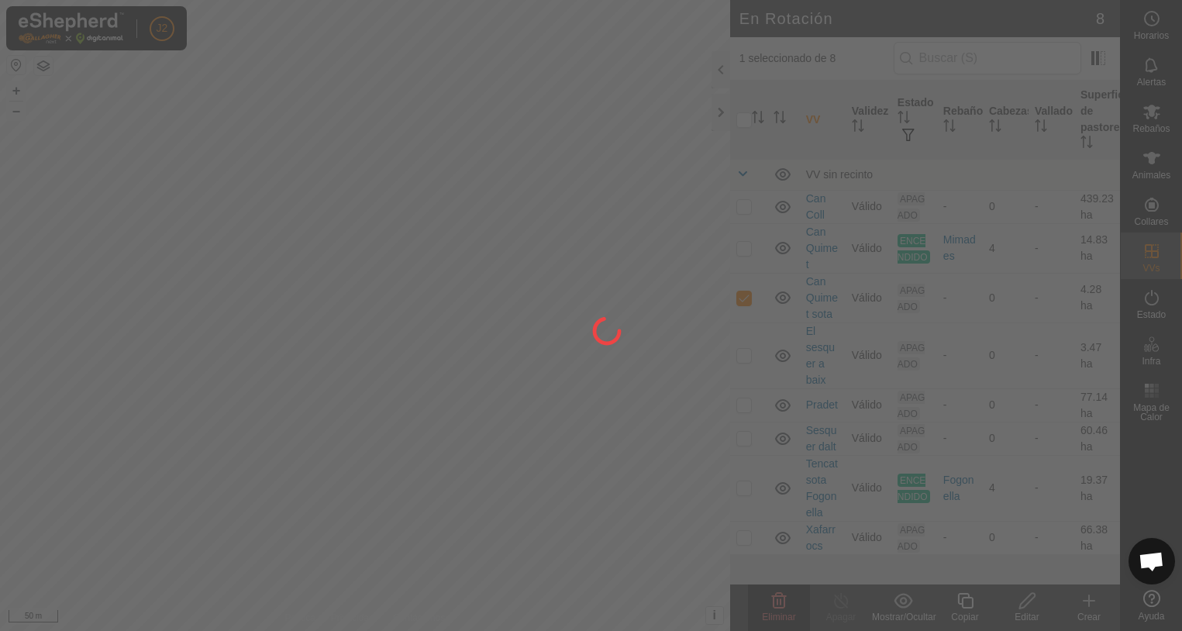
checkbox input "false"
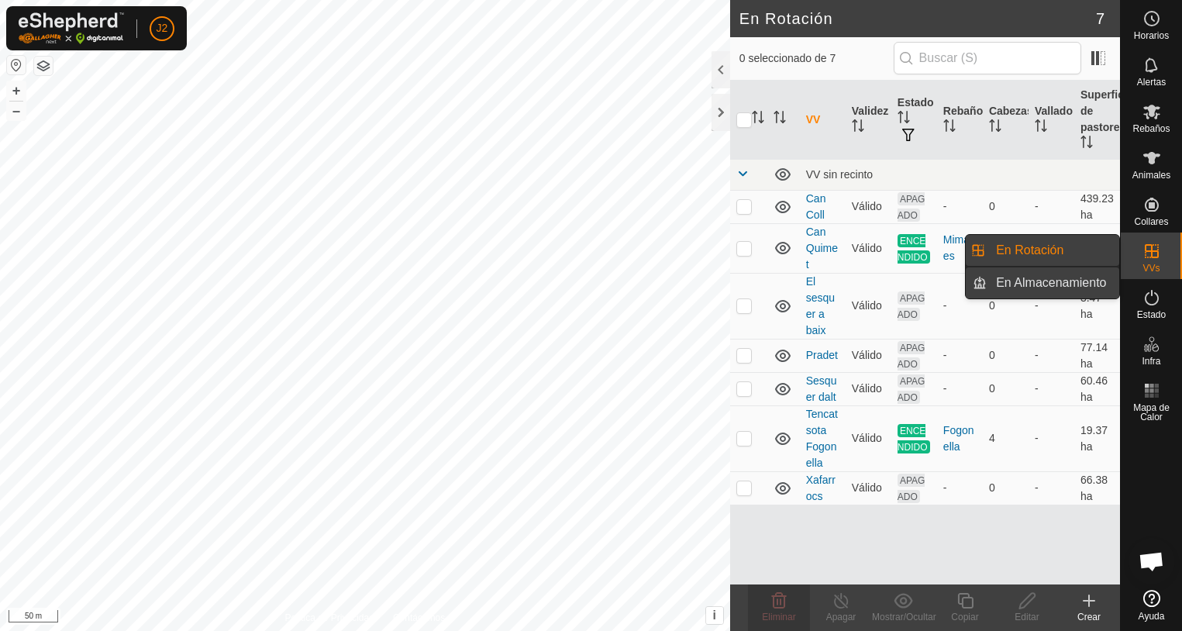
click at [1062, 285] on link "En Almacenamiento" at bounding box center [1053, 282] width 133 height 31
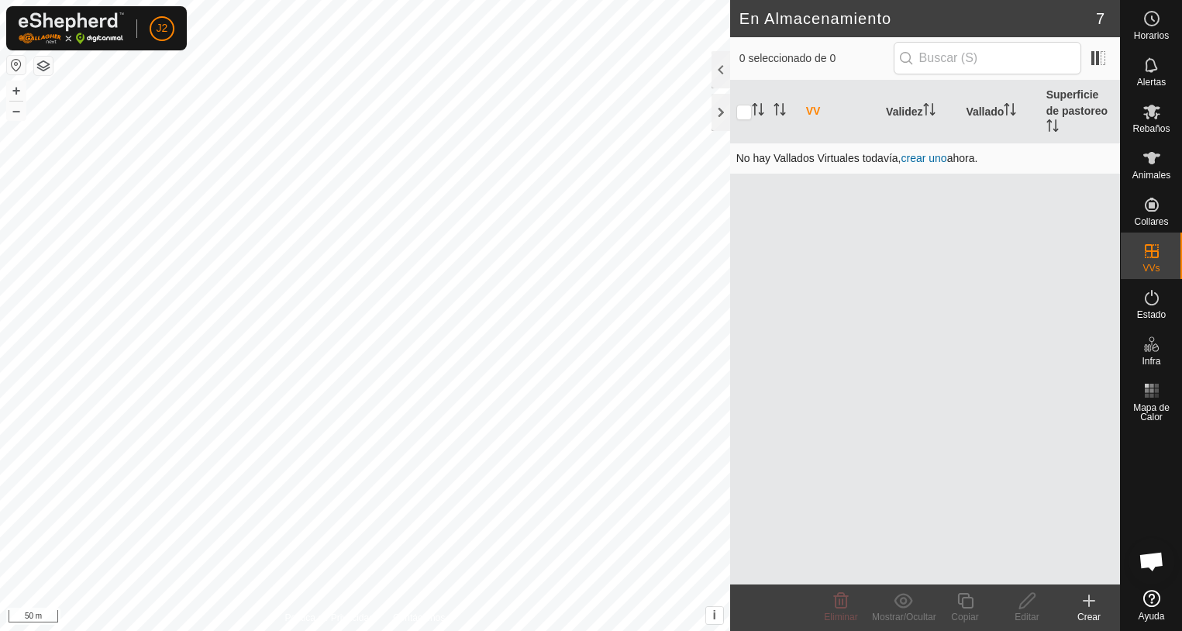
click at [914, 152] on link "crear uno" at bounding box center [923, 158] width 46 height 12
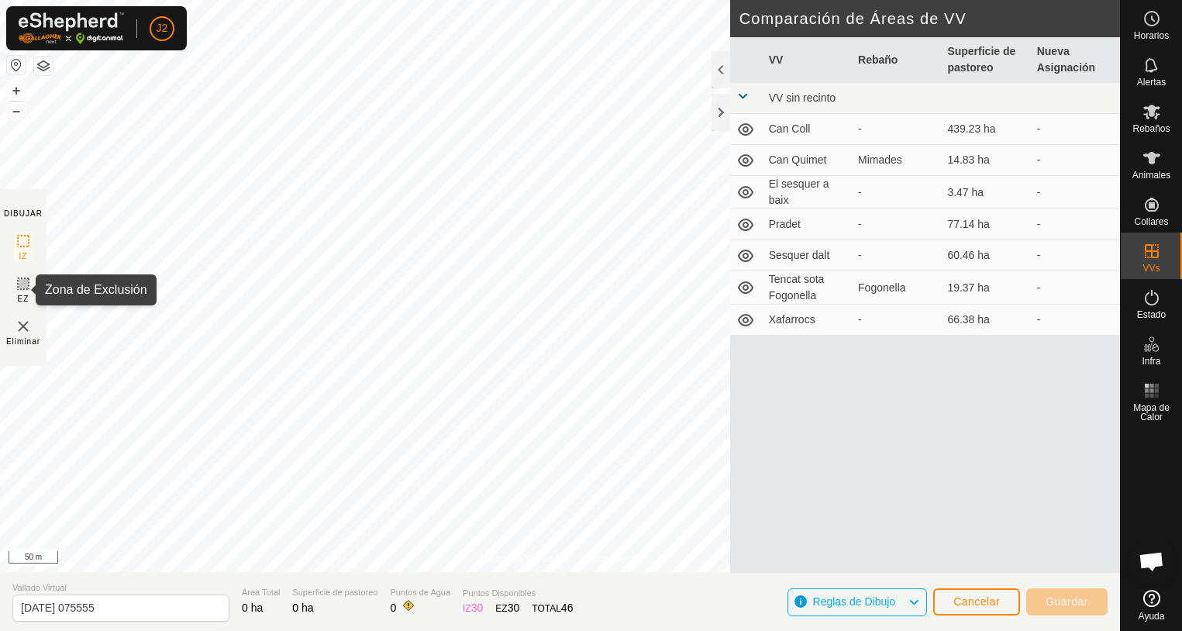
click at [24, 283] on icon at bounding box center [23, 283] width 19 height 19
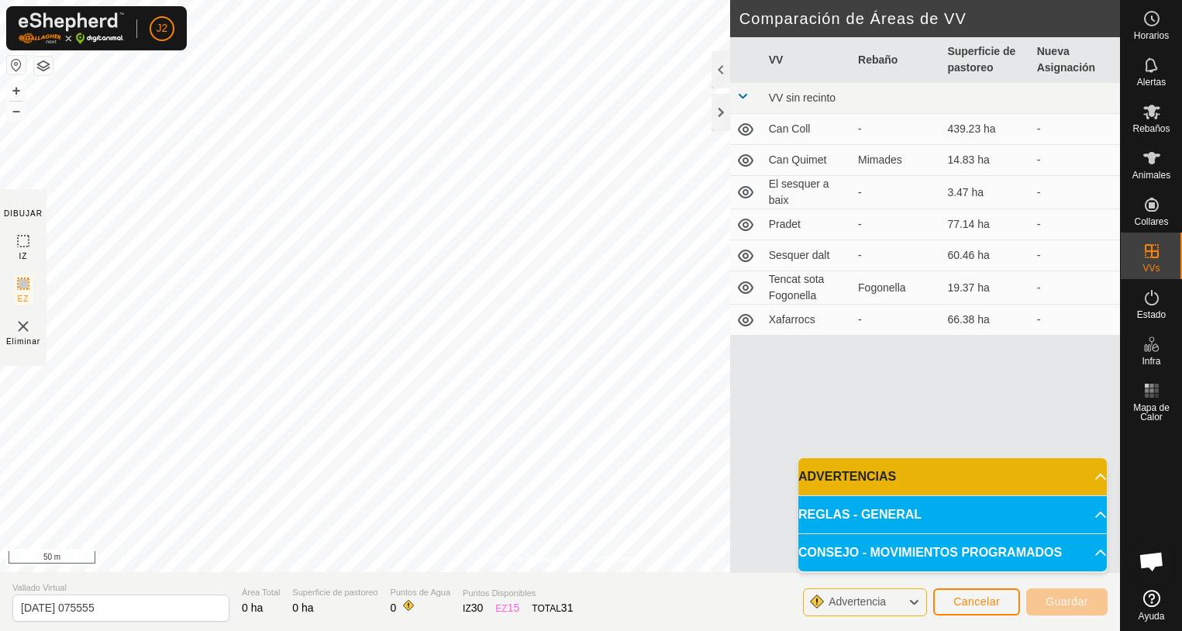
click at [912, 602] on icon at bounding box center [913, 602] width 12 height 20
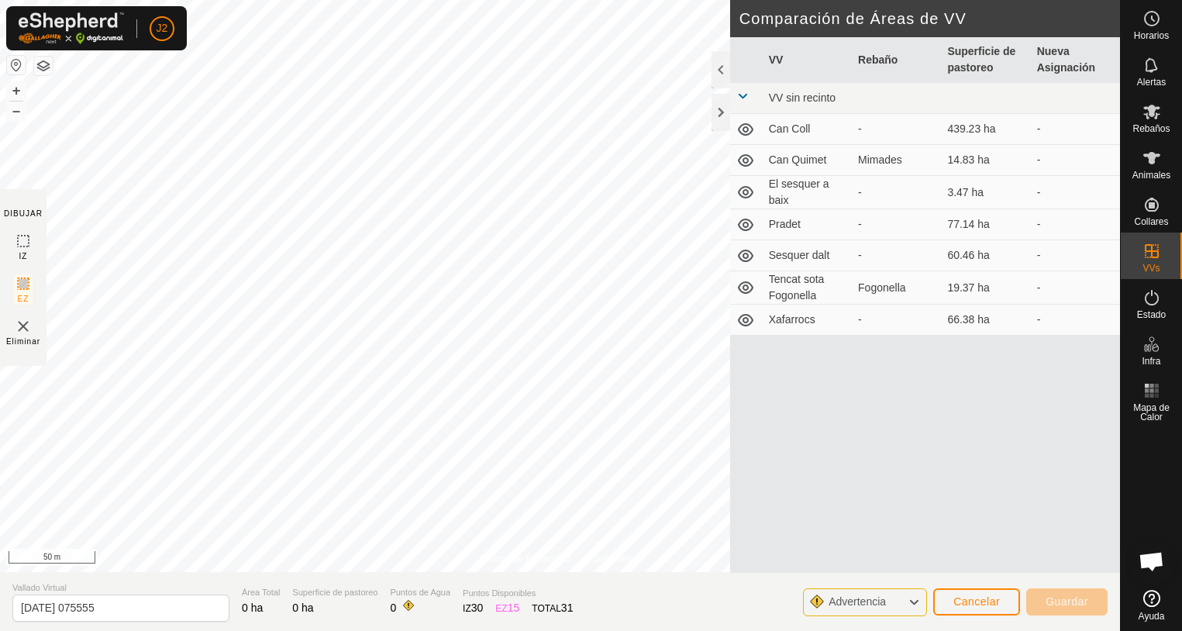
click at [912, 602] on icon at bounding box center [913, 602] width 12 height 20
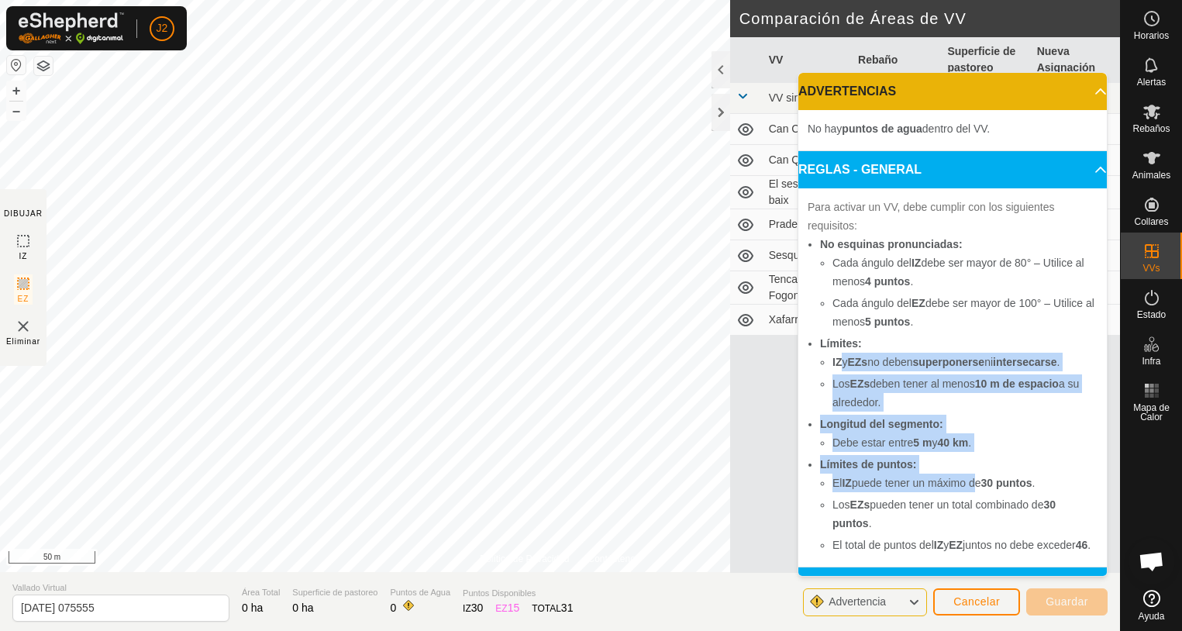
drag, startPoint x: 969, startPoint y: 484, endPoint x: 841, endPoint y: 366, distance: 173.9
click at [841, 366] on ul "No esquinas pronunciadas: Cada ángulo del IZ debe ser mayor de 80° – Utilice al…" at bounding box center [953, 394] width 290 height 319
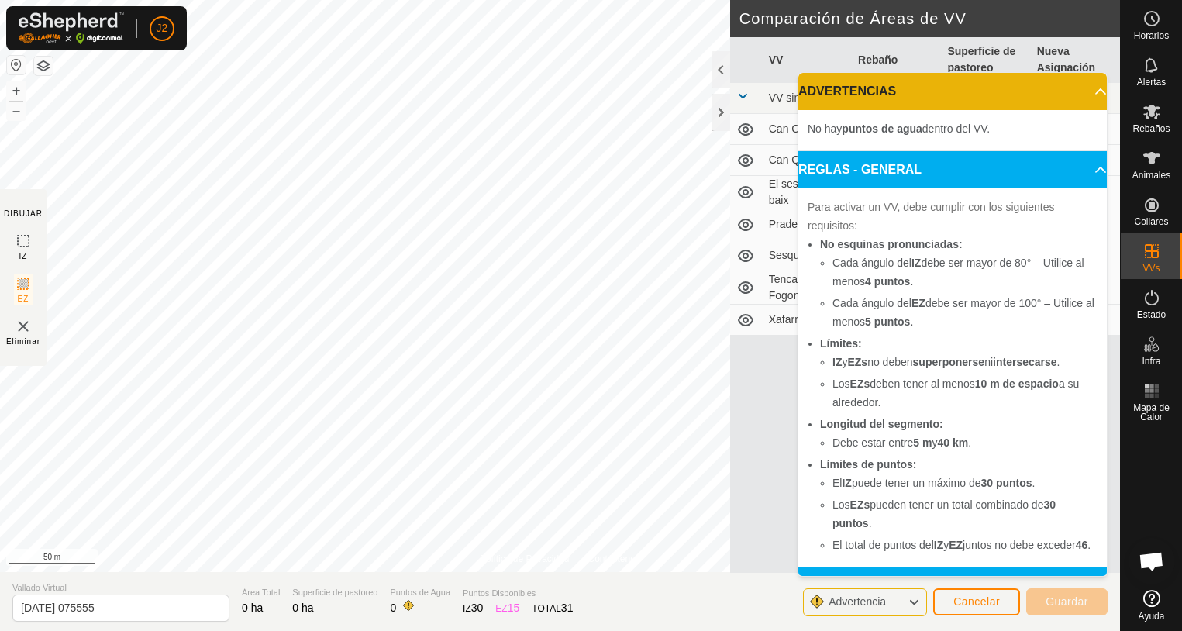
drag, startPoint x: 841, startPoint y: 366, endPoint x: 770, endPoint y: 387, distance: 74.3
click at [770, 387] on div "VV Rebaño Superficie de pastoreo Nueva Asignación VV sin recinto Can Coll - 439…" at bounding box center [925, 304] width 390 height 535
drag, startPoint x: 1042, startPoint y: 438, endPoint x: 1003, endPoint y: 425, distance: 40.7
click at [1003, 425] on li "Longitud del segmento: Debe estar entre 5 m y 40 km ." at bounding box center [958, 433] width 277 height 37
click at [753, 411] on div "VV Rebaño Superficie de pastoreo Nueva Asignación VV sin recinto Can Coll - 439…" at bounding box center [925, 304] width 390 height 535
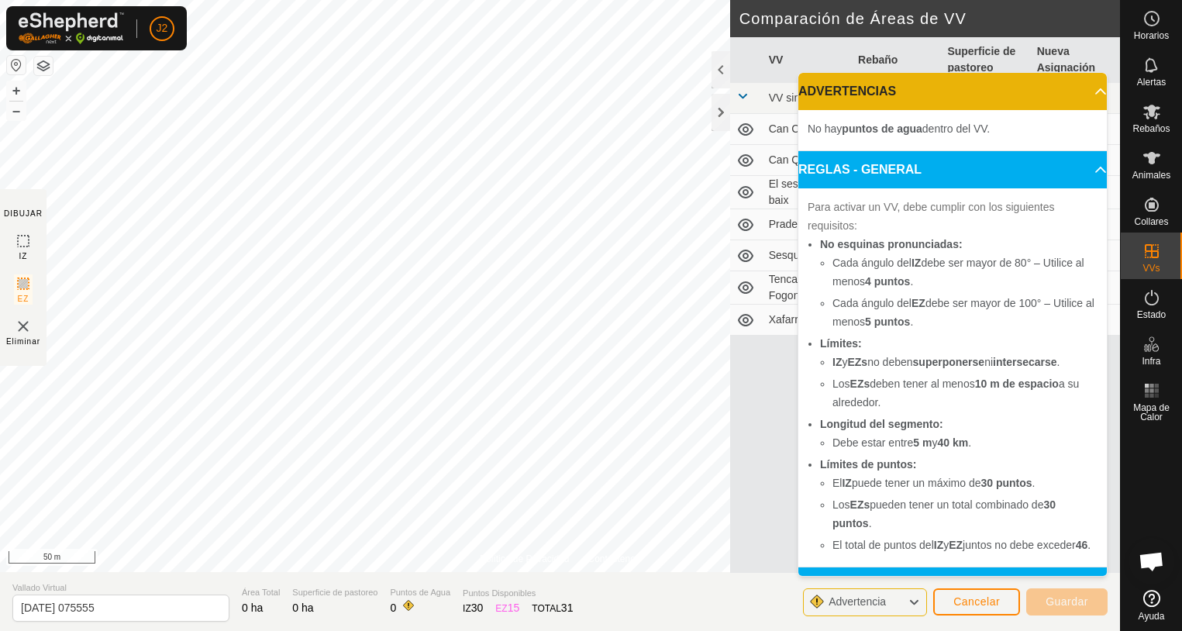
scroll to position [209, 0]
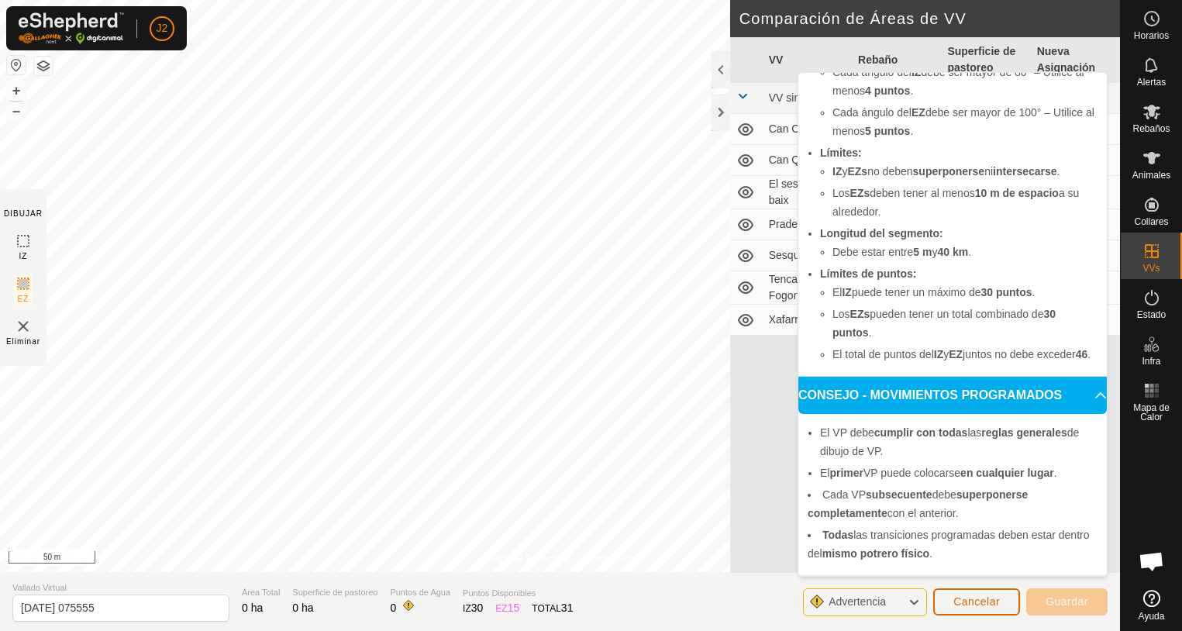
click at [966, 604] on span "Cancelar" at bounding box center [976, 601] width 46 height 12
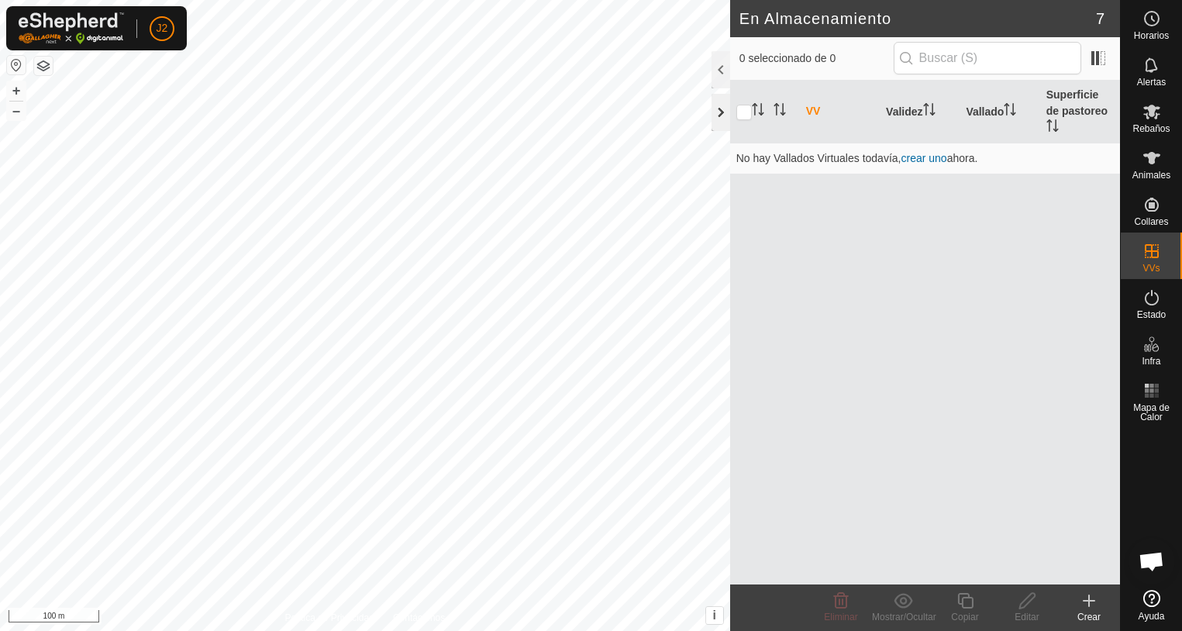
click at [721, 115] on div at bounding box center [720, 112] width 19 height 37
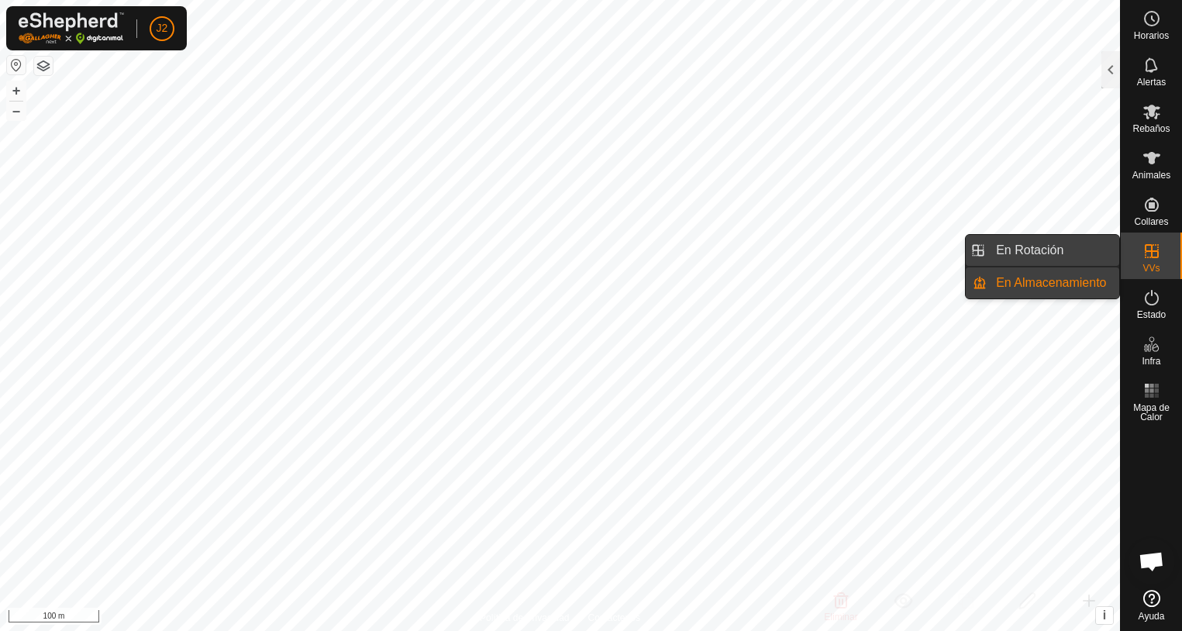
drag, startPoint x: 1024, startPoint y: 257, endPoint x: 1012, endPoint y: 257, distance: 12.4
click at [1024, 257] on link "En Rotación" at bounding box center [1053, 250] width 133 height 31
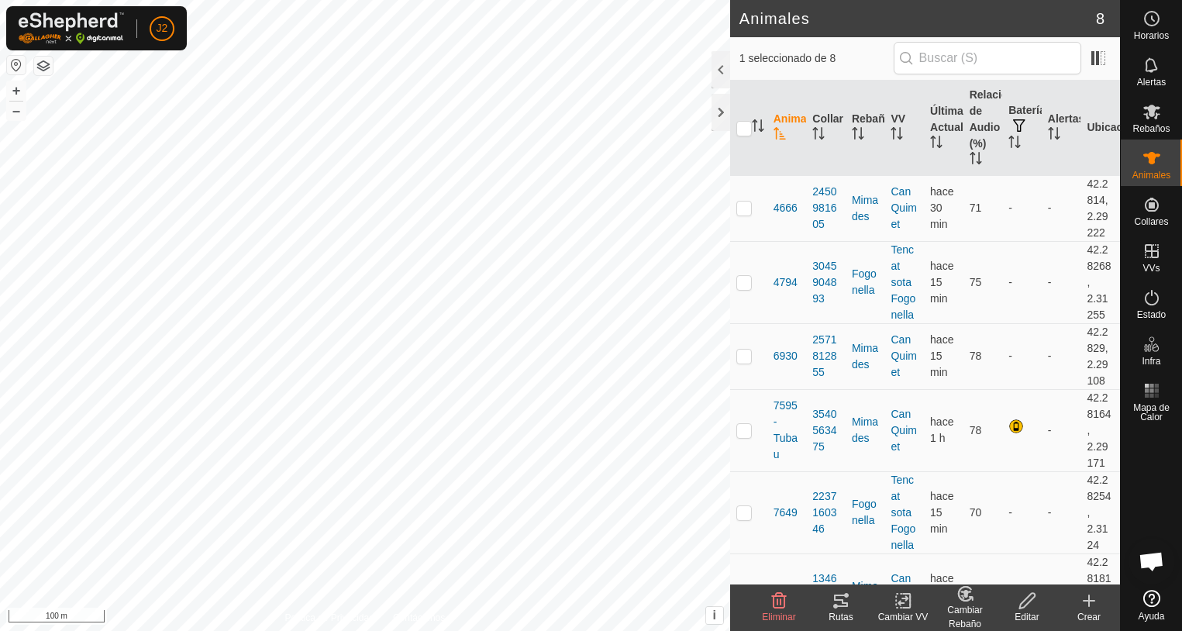
click at [839, 598] on icon at bounding box center [841, 600] width 19 height 19
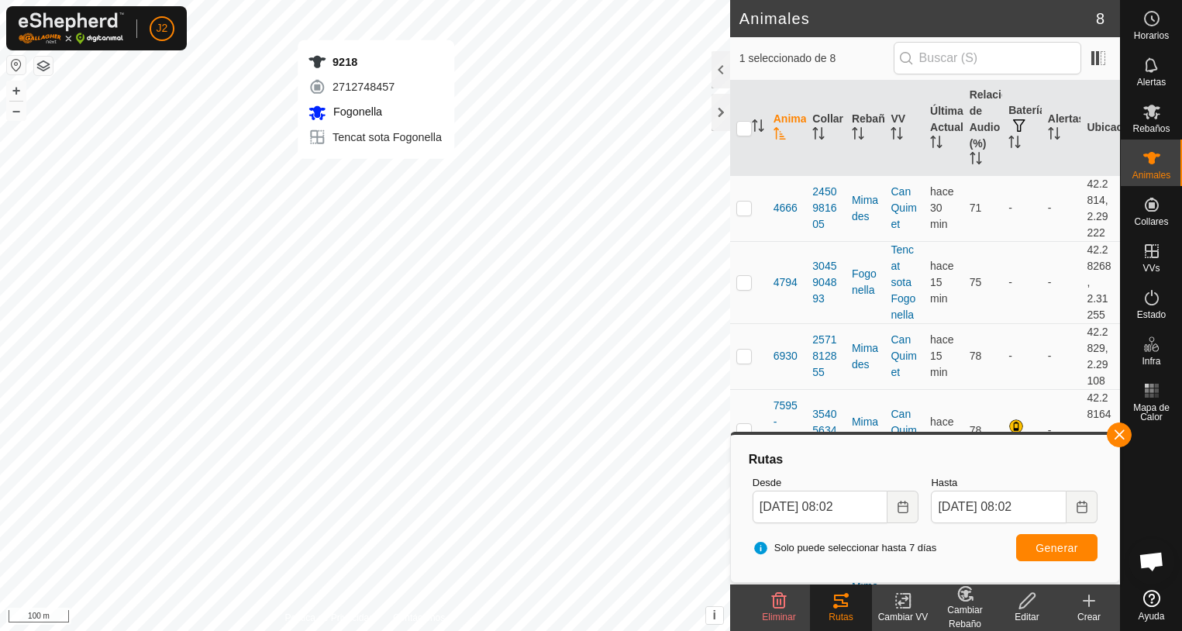
checkbox input "true"
checkbox input "false"
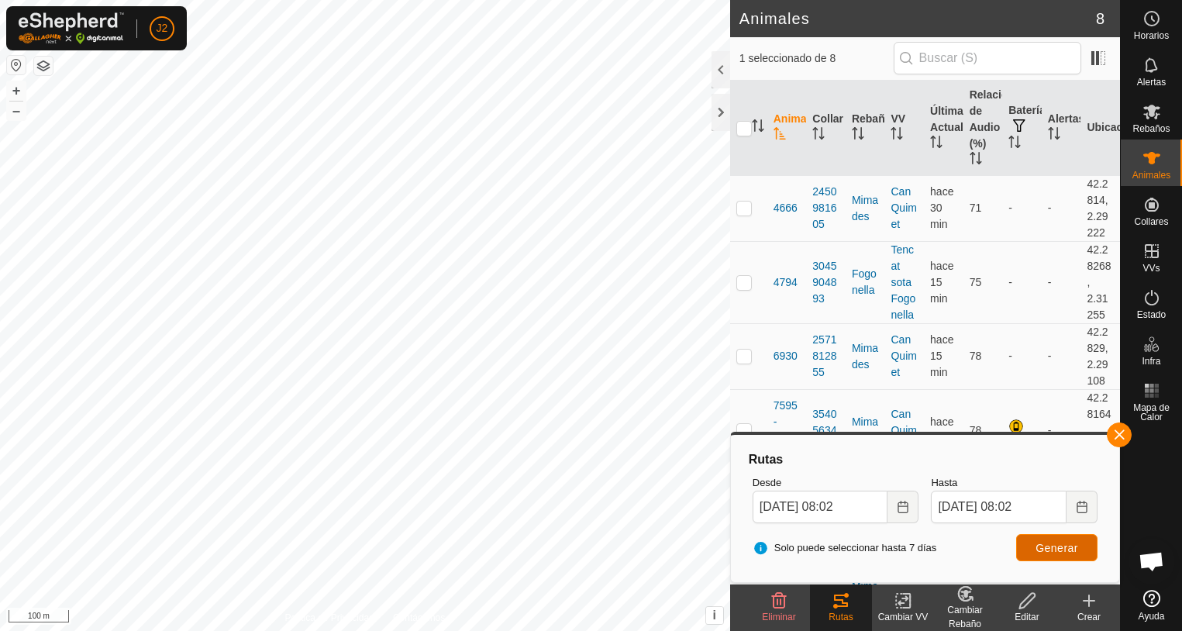
click at [1053, 549] on span "Generar" at bounding box center [1056, 548] width 43 height 12
checkbox input "true"
checkbox input "false"
click at [1059, 555] on button "Generar" at bounding box center [1056, 547] width 81 height 27
checkbox input "true"
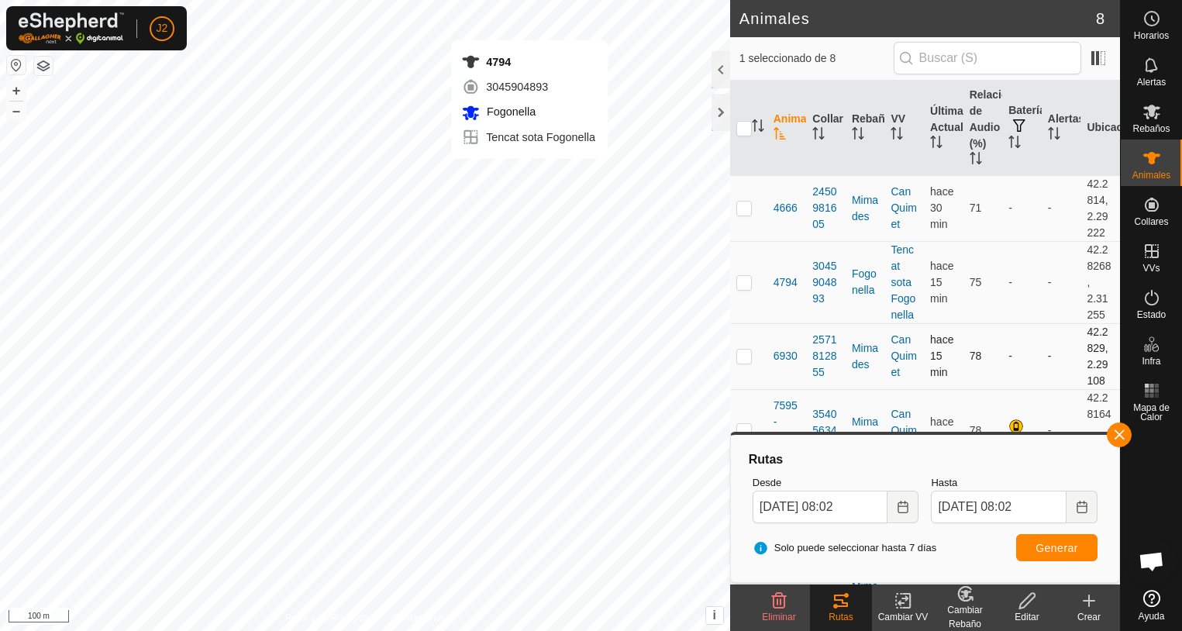
checkbox input "false"
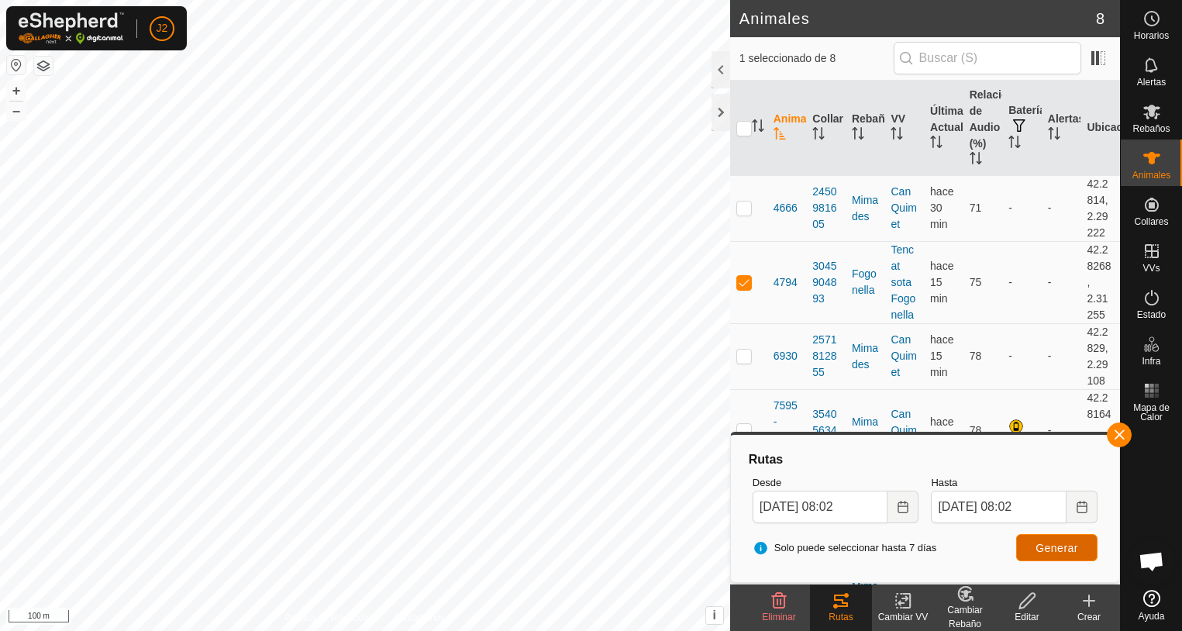
click at [1041, 552] on span "Generar" at bounding box center [1056, 548] width 43 height 12
click at [1117, 436] on button "button" at bounding box center [1119, 434] width 25 height 25
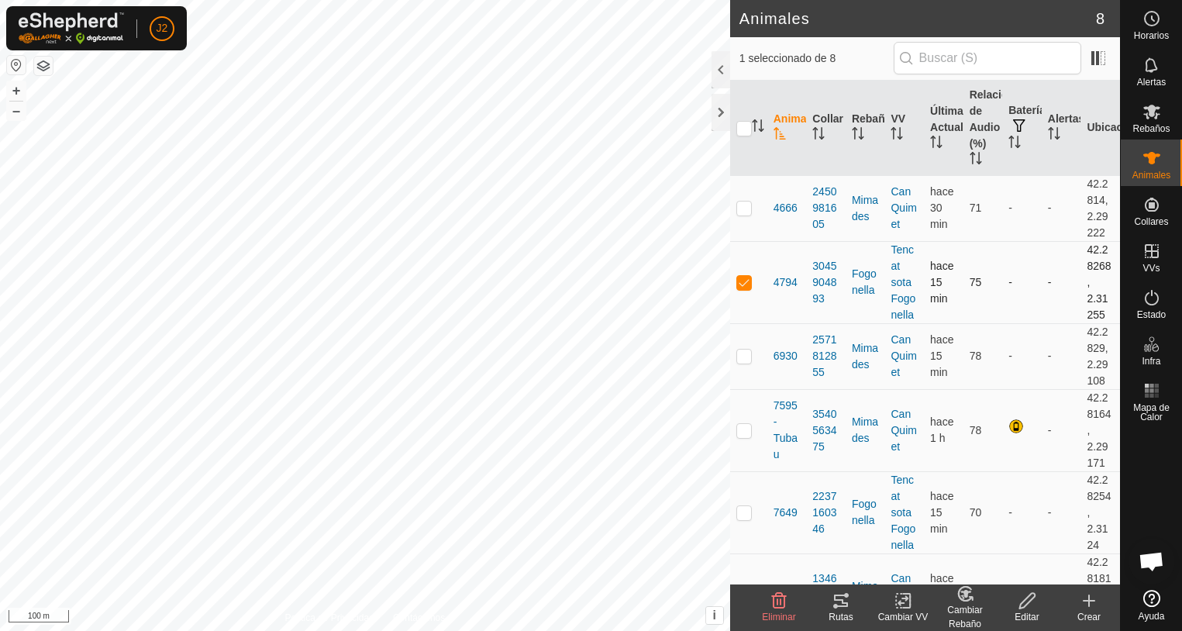
click at [744, 281] on p-checkbox at bounding box center [743, 282] width 15 height 12
checkbox input "false"
click at [722, 117] on div at bounding box center [720, 112] width 19 height 37
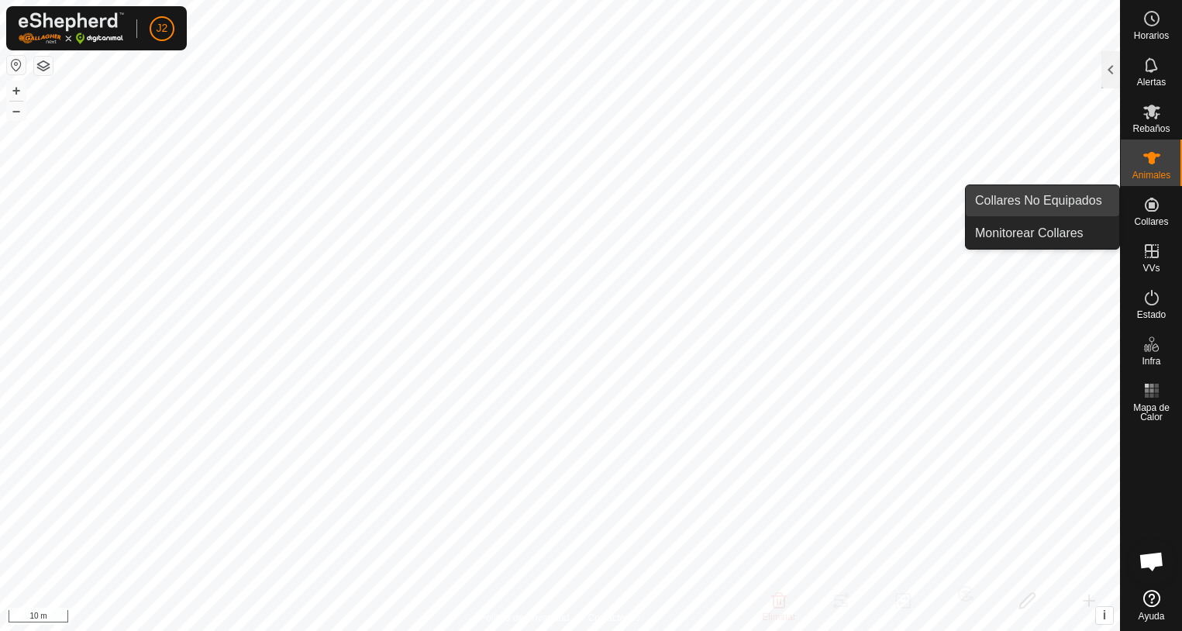
click at [1033, 205] on link "Collares No Equipados" at bounding box center [1042, 200] width 153 height 31
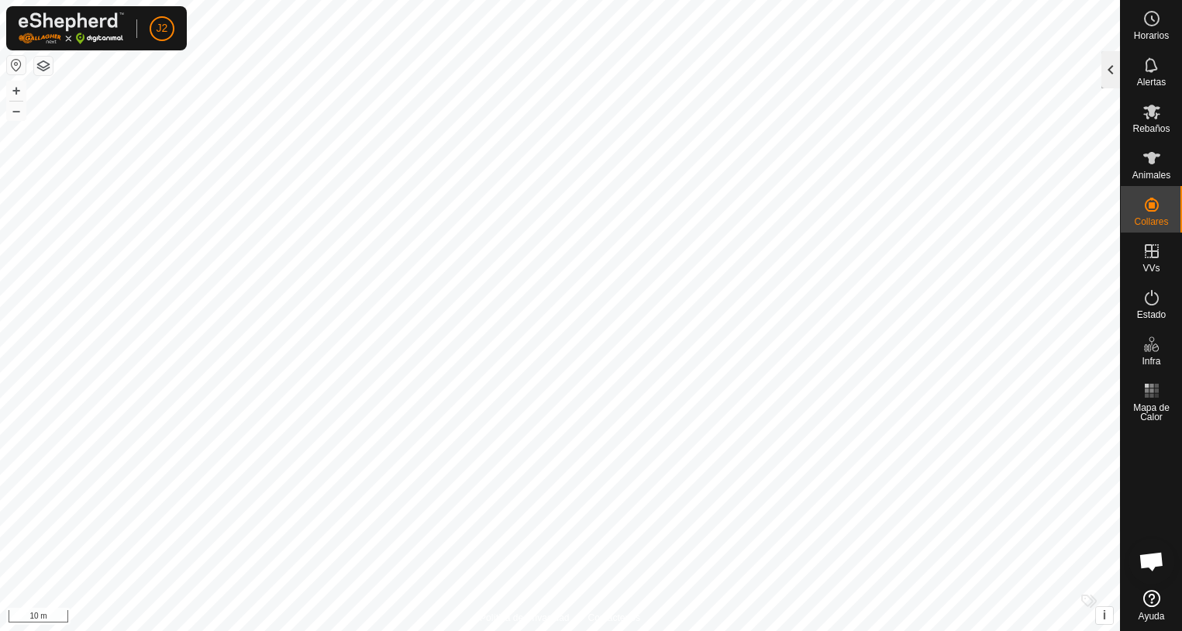
click at [1110, 82] on div at bounding box center [1110, 69] width 19 height 37
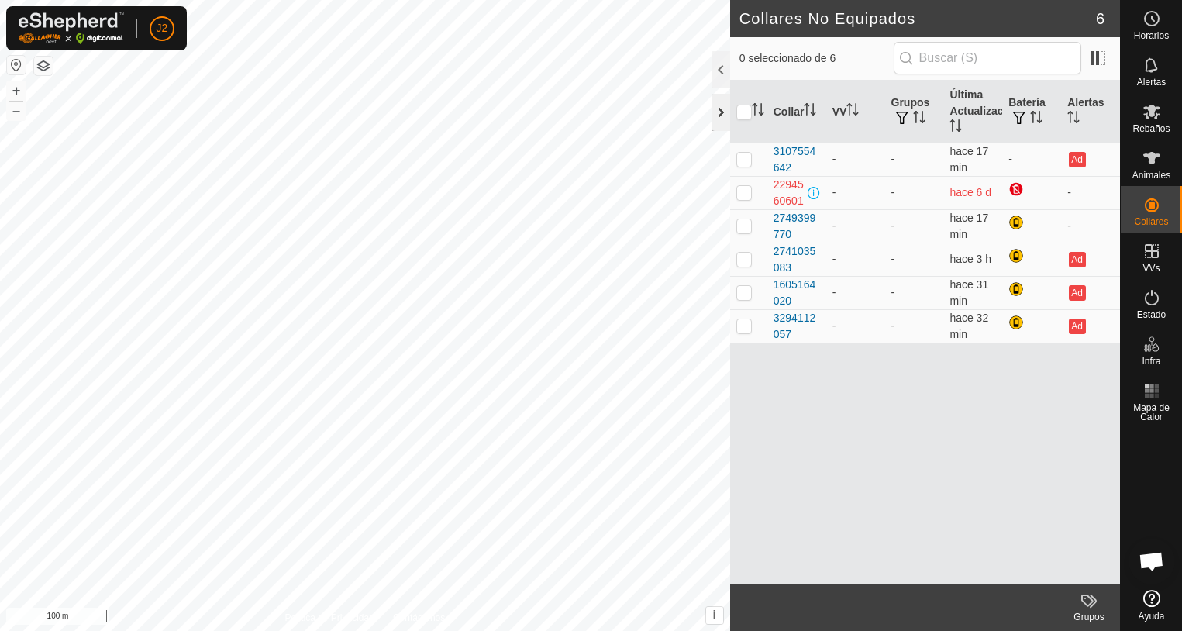
click at [718, 124] on div at bounding box center [720, 112] width 19 height 37
